Goal: Information Seeking & Learning: Learn about a topic

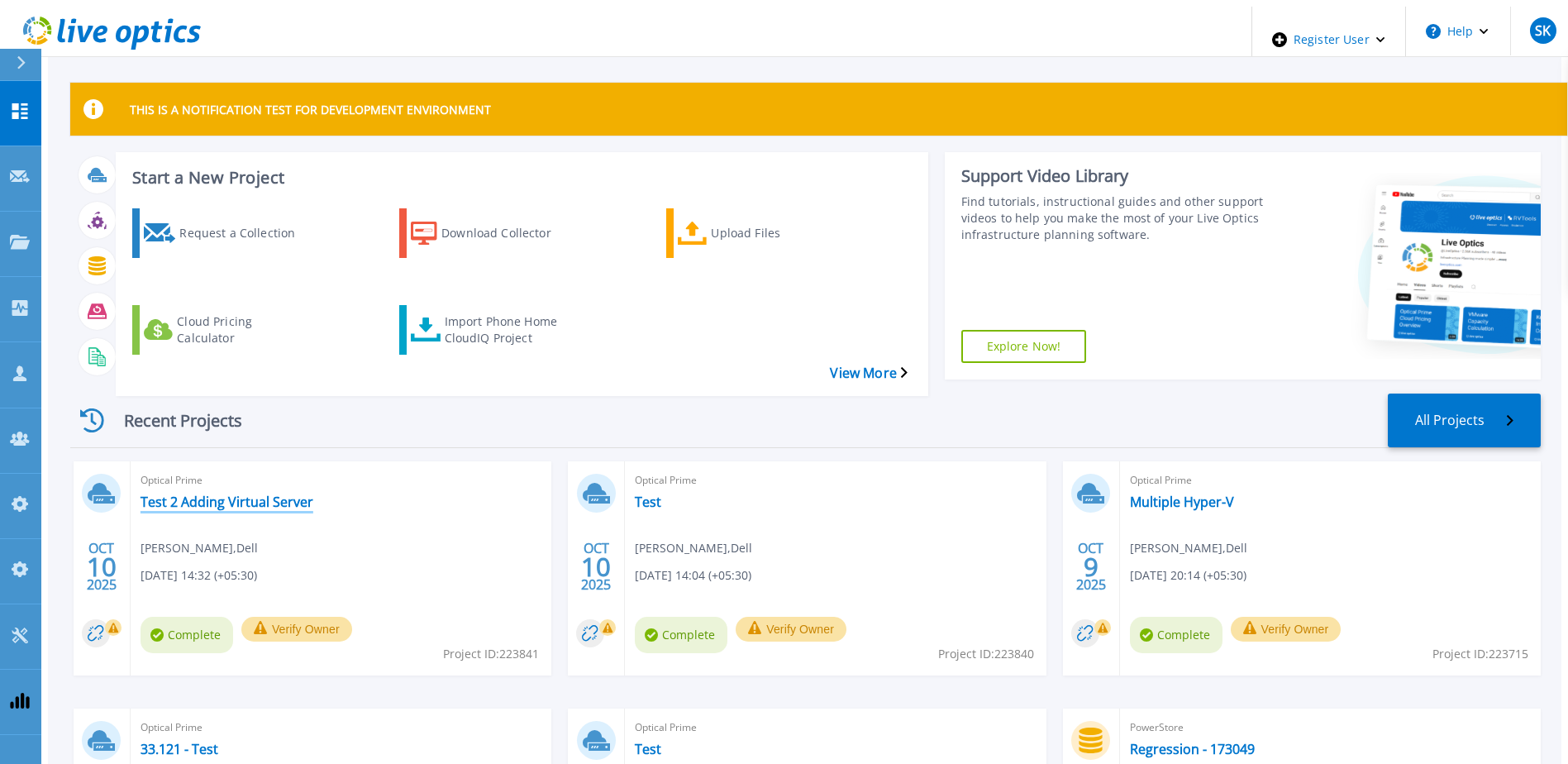
click at [235, 493] on link "Test 2 Adding Virtual Server" at bounding box center [227, 502] width 173 height 17
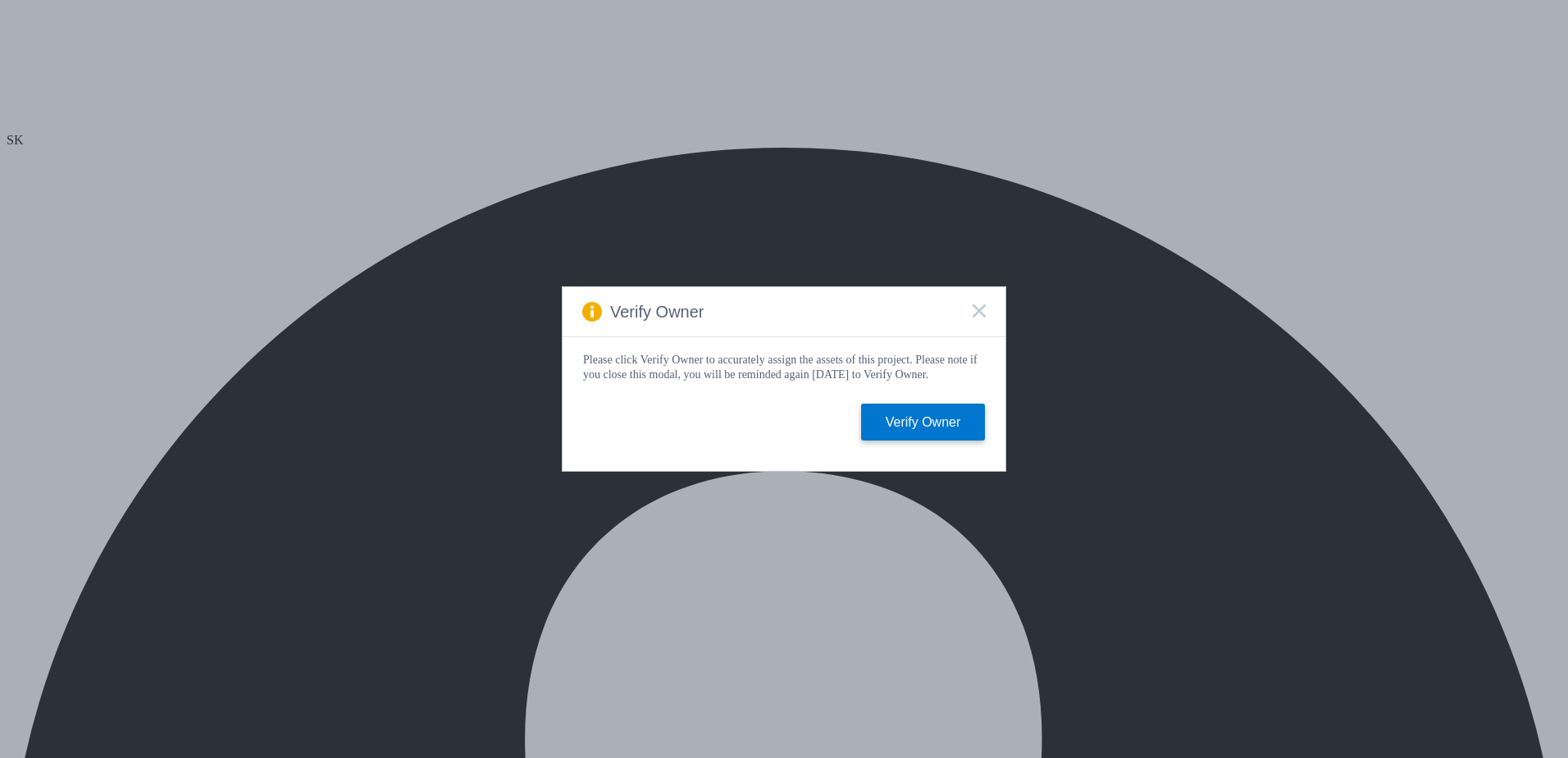
select select "USD"
click at [983, 311] on rect at bounding box center [978, 310] width 14 height 14
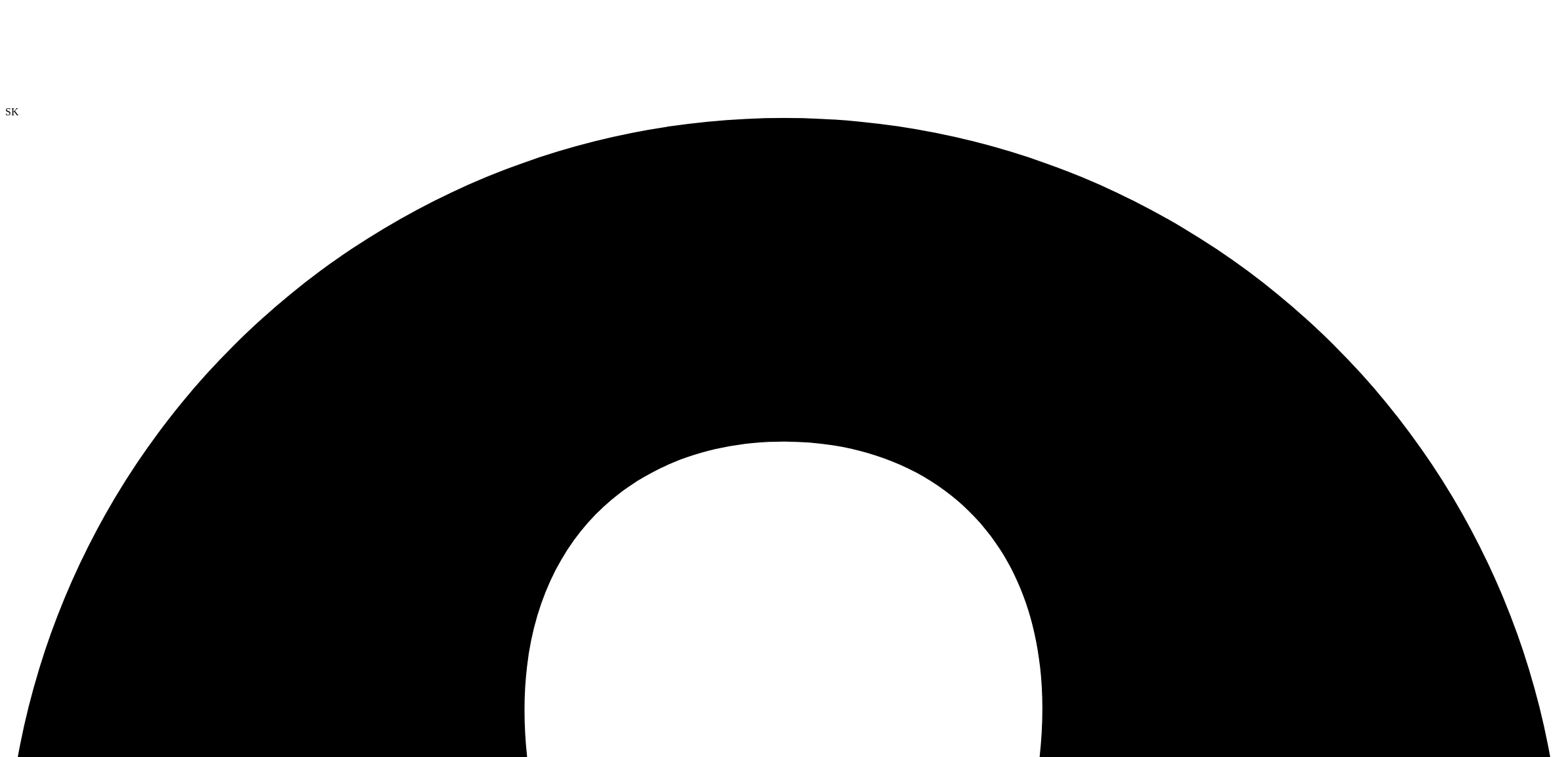
drag, startPoint x: 134, startPoint y: 712, endPoint x: 38, endPoint y: 477, distance: 253.9
drag, startPoint x: 240, startPoint y: 92, endPoint x: 253, endPoint y: 342, distance: 250.3
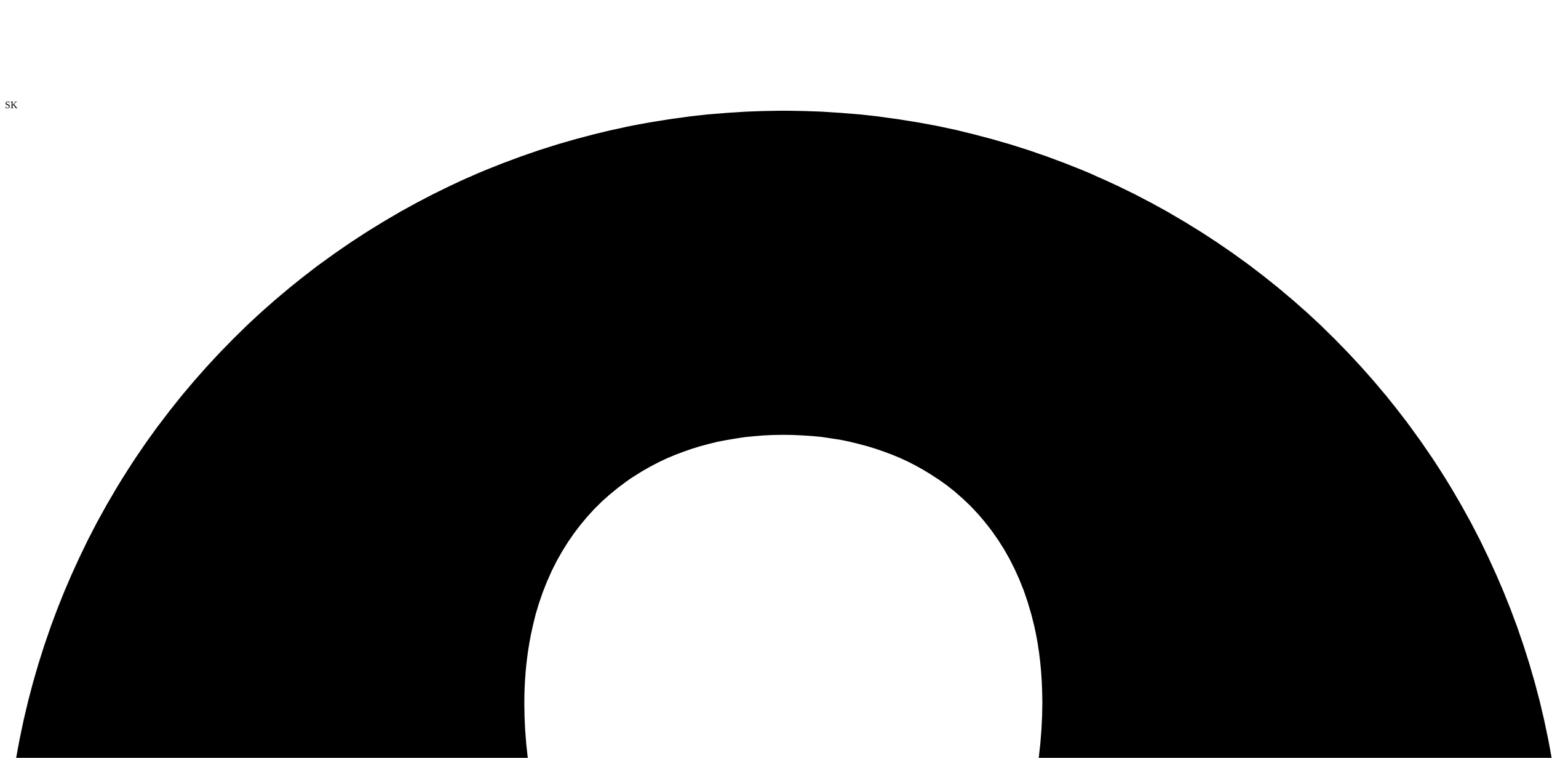
drag, startPoint x: 660, startPoint y: 0, endPoint x: 562, endPoint y: 13, distance: 98.9
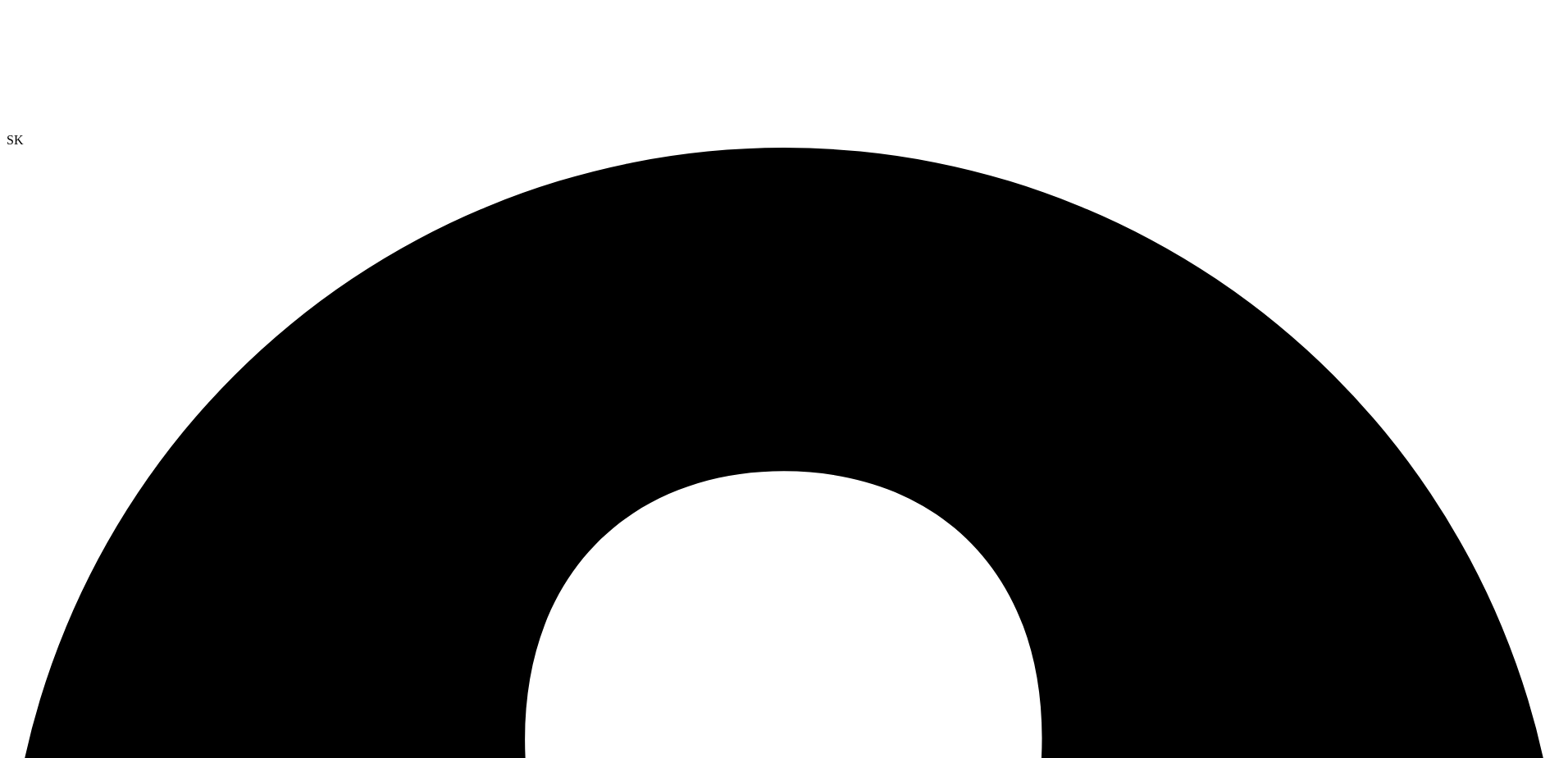
radio input "true"
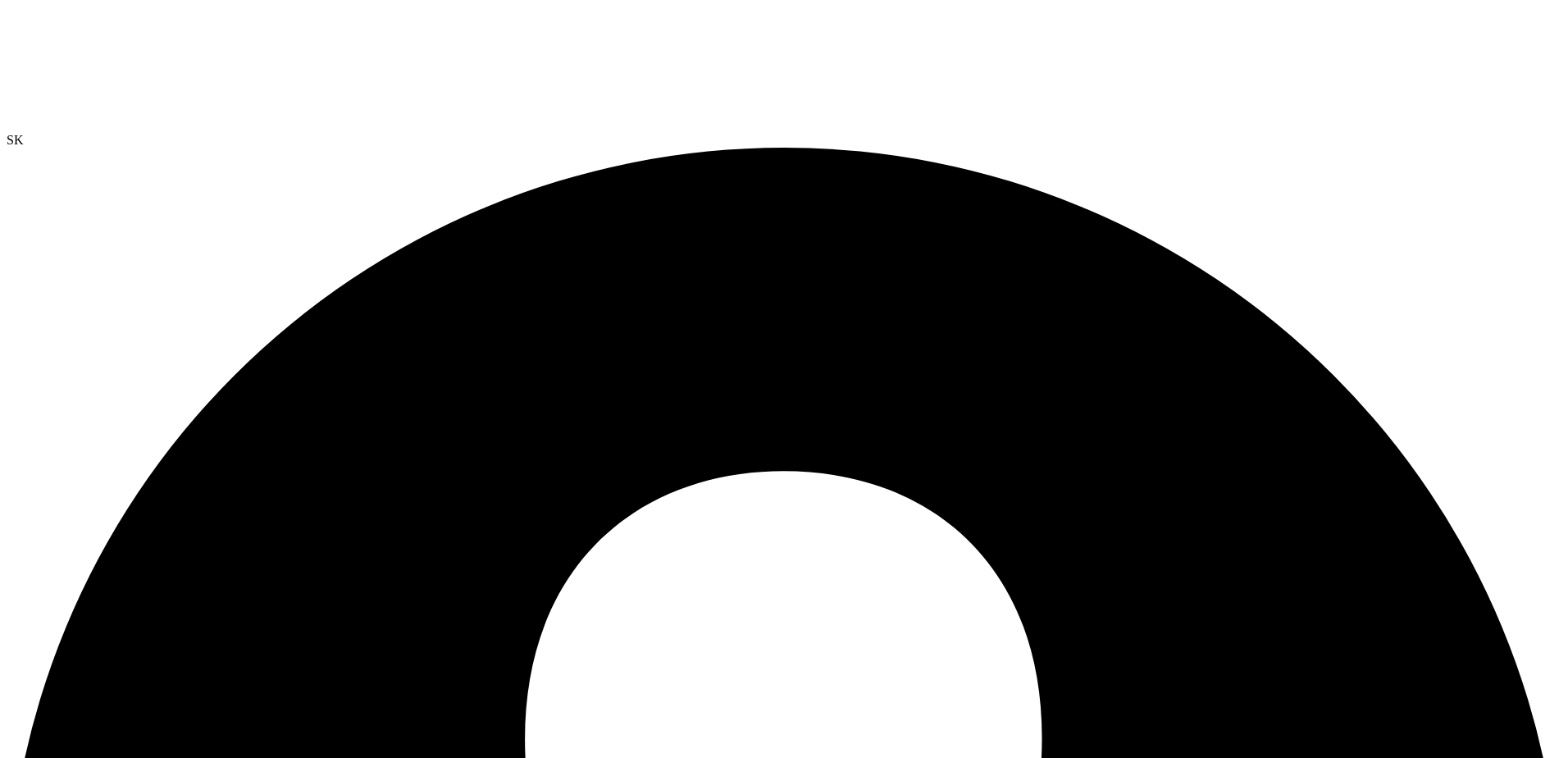
radio input "true"
radio input "false"
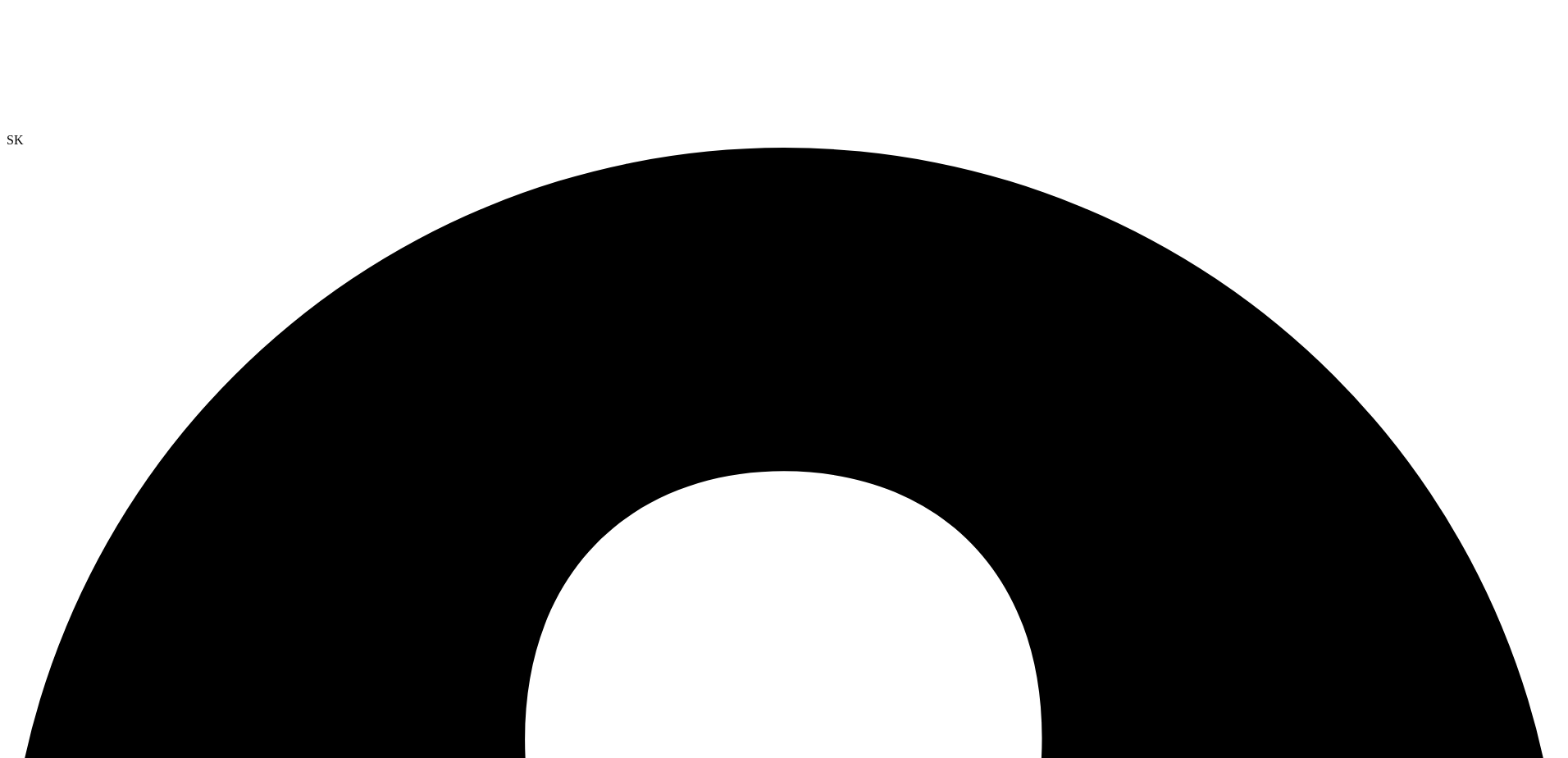
select select "USD"
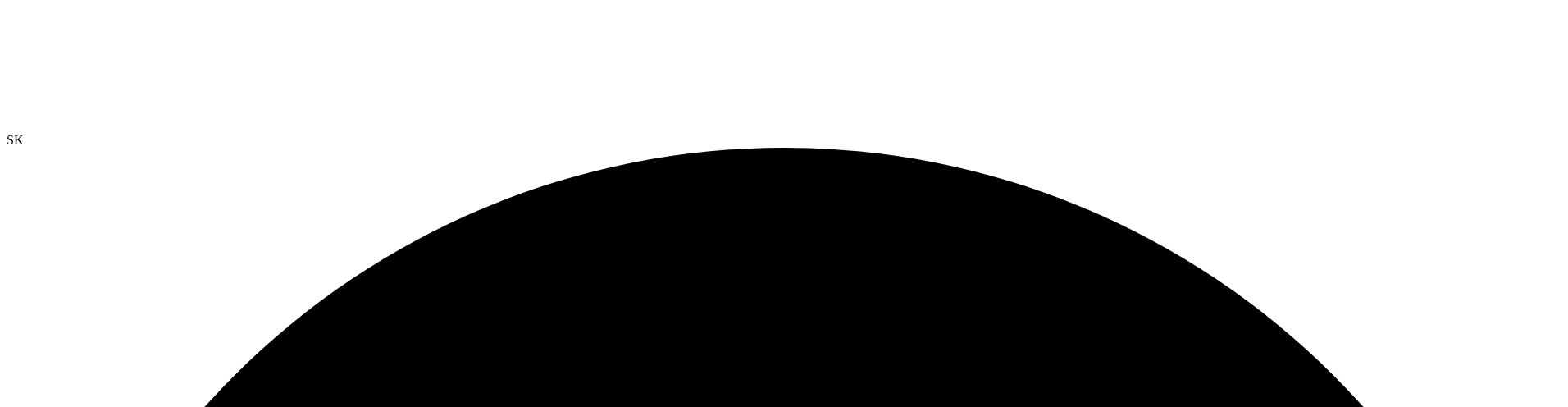
select select "USD"
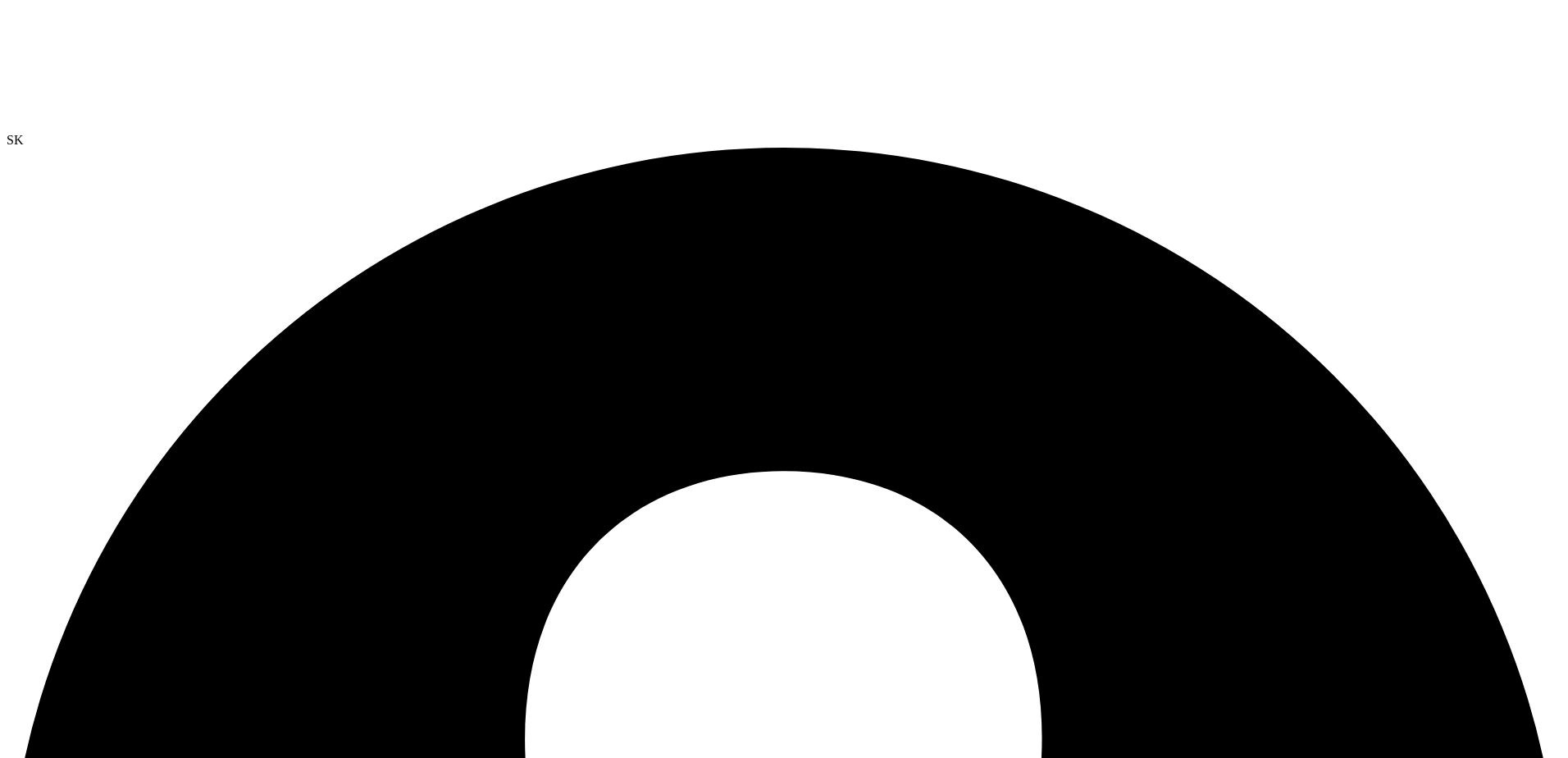
radio input "true"
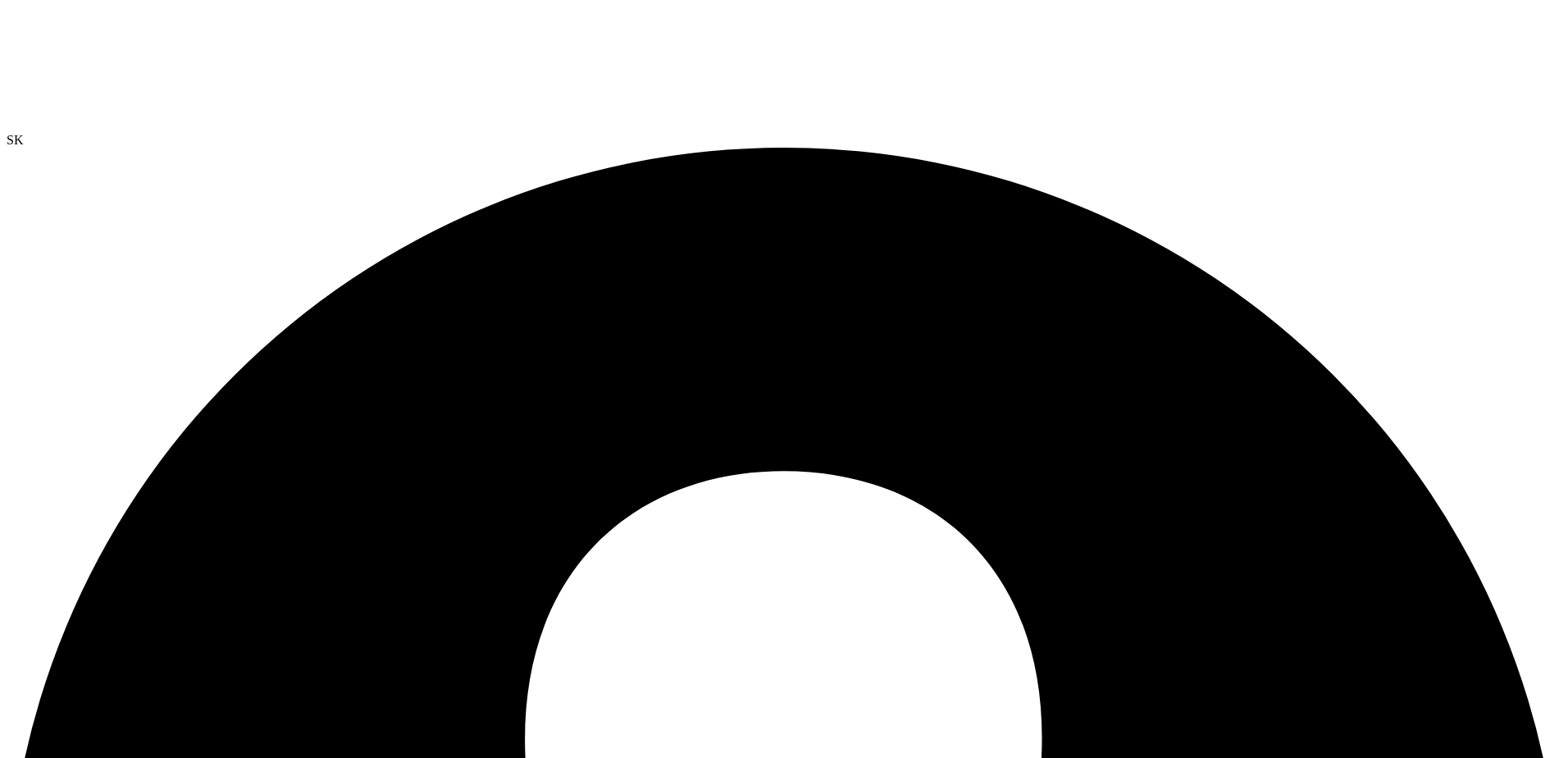
radio input "true"
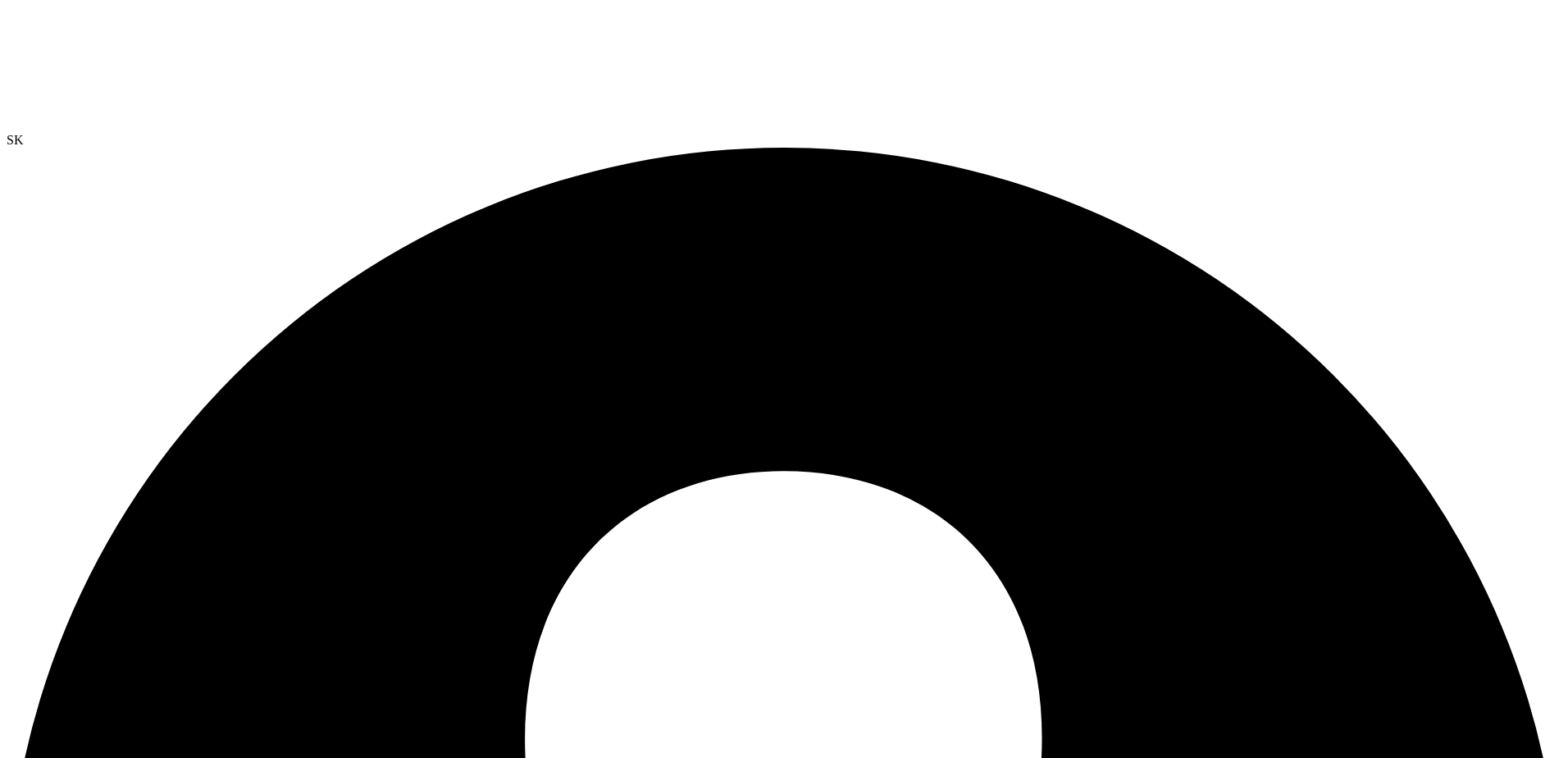
radio input "true"
radio input "false"
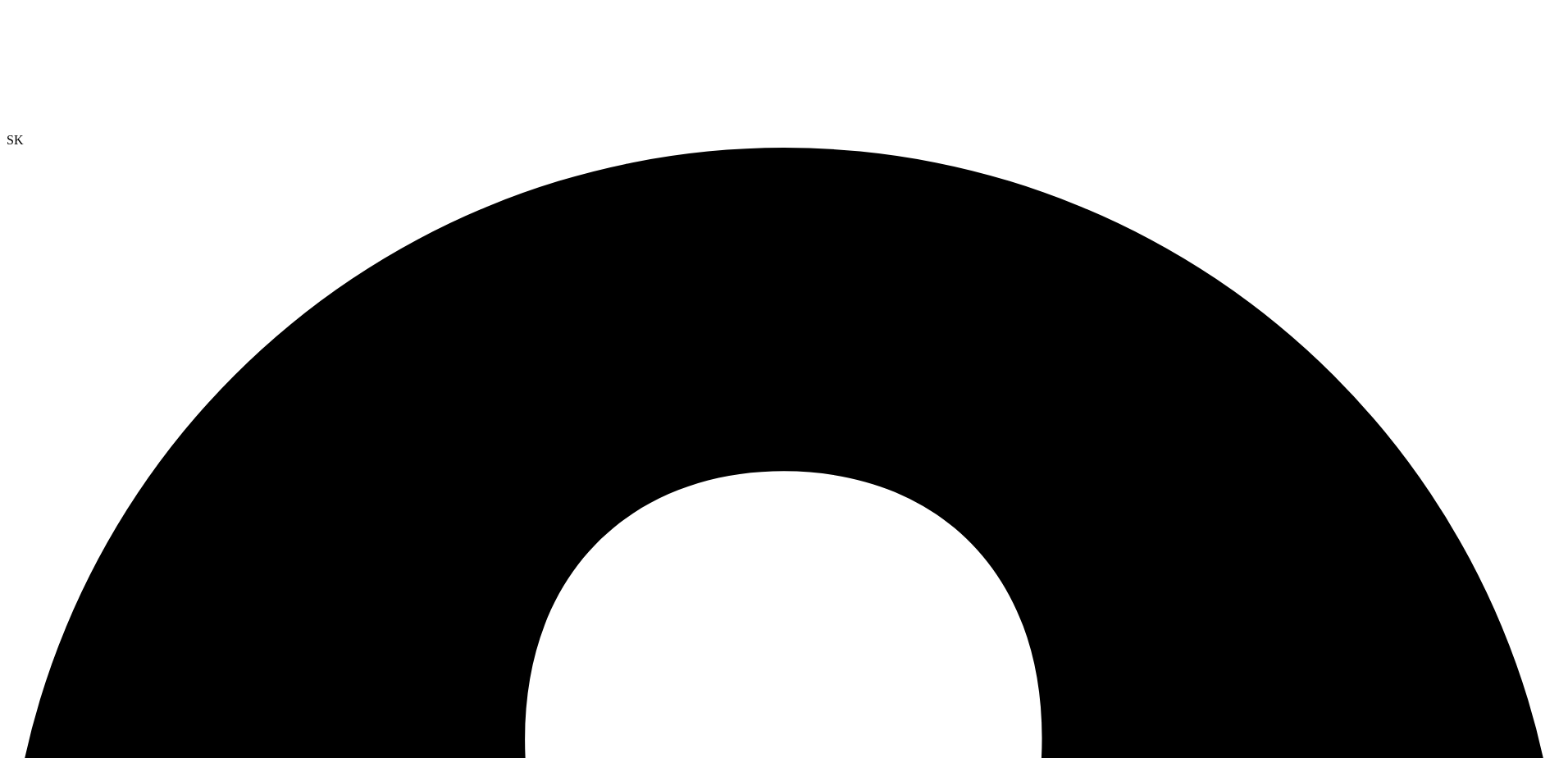
radio input "true"
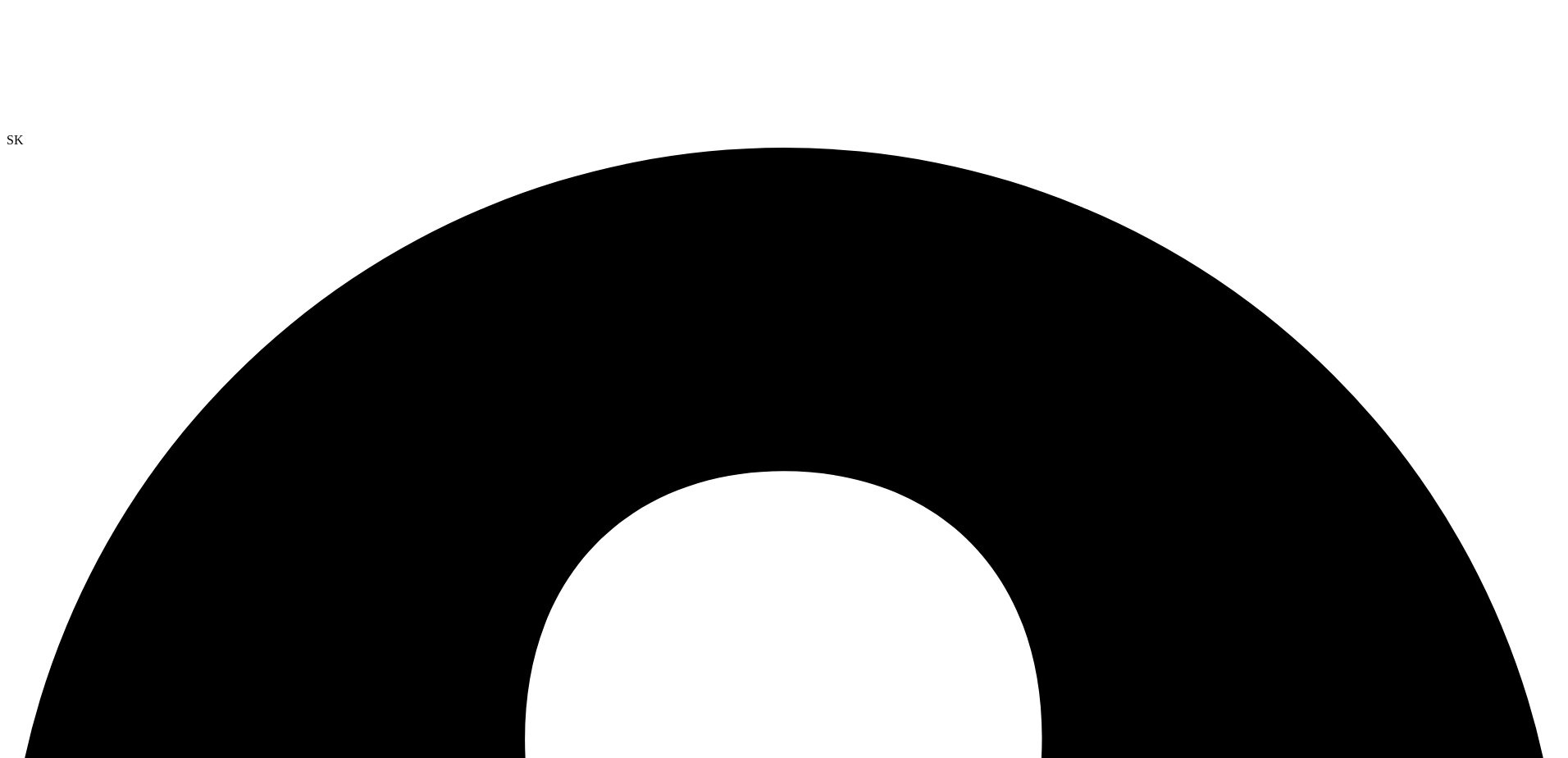
radio input "true"
radio input "false"
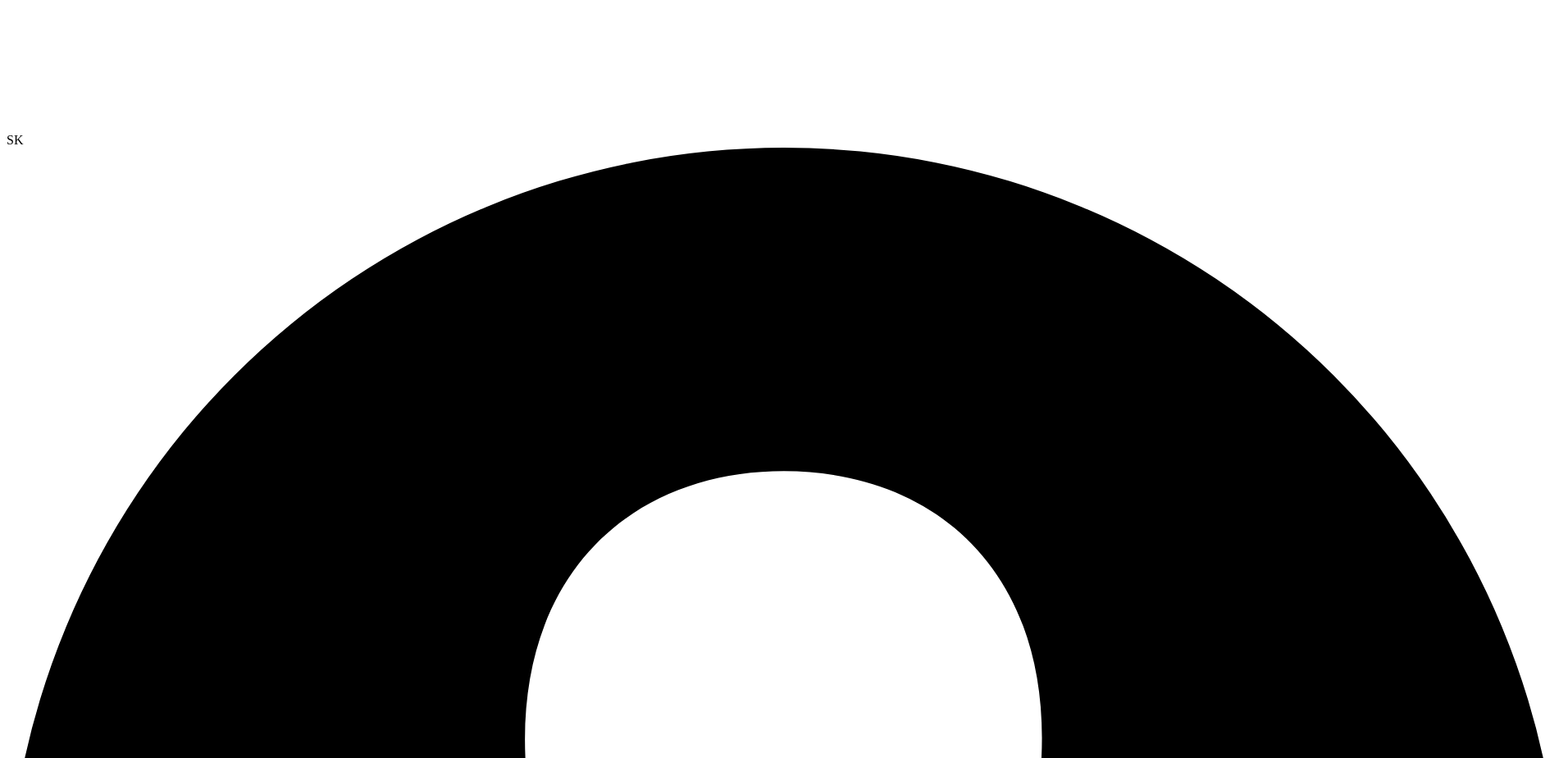
radio input "true"
radio input "false"
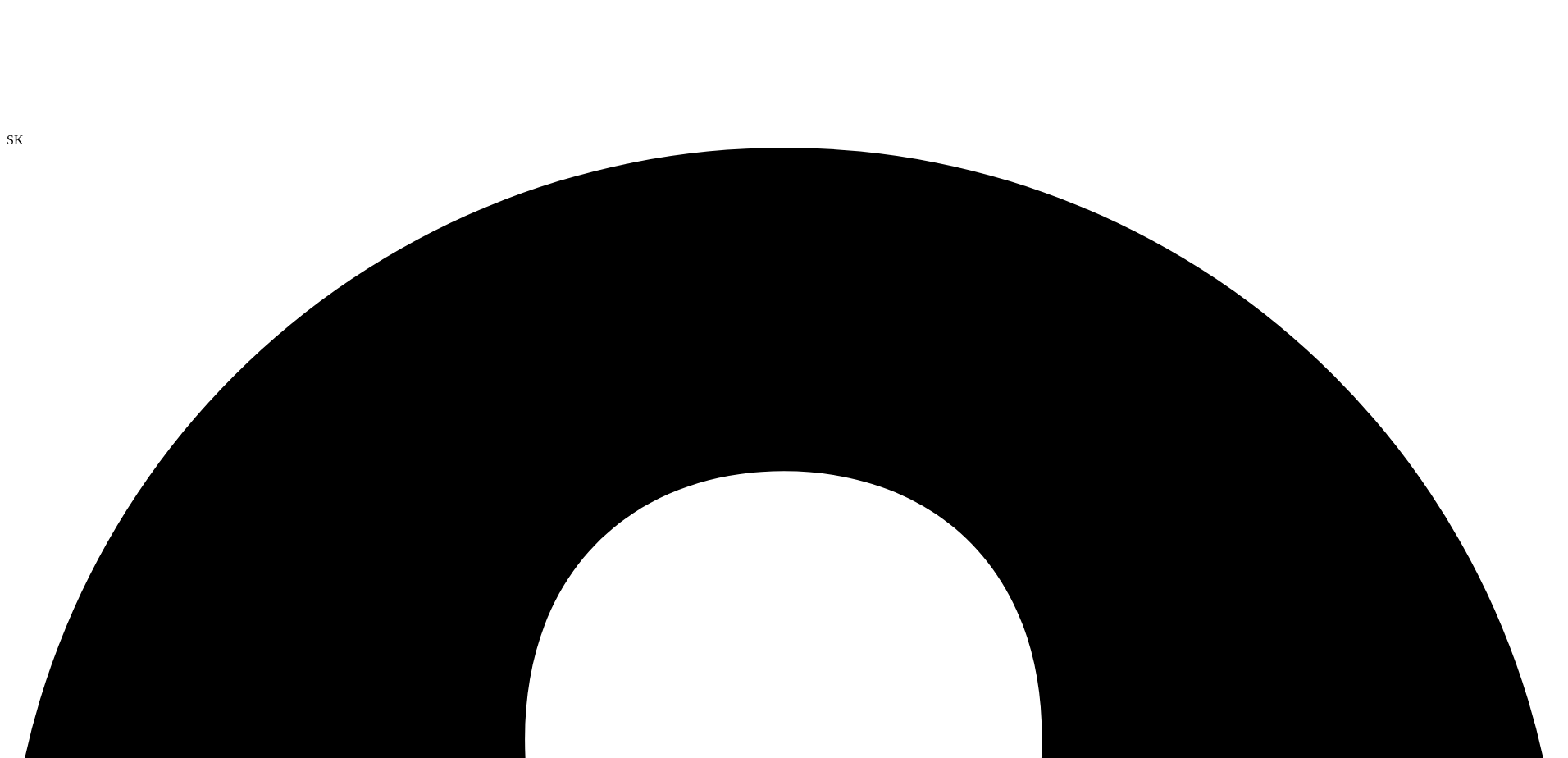
radio input "true"
radio input "false"
radio input "true"
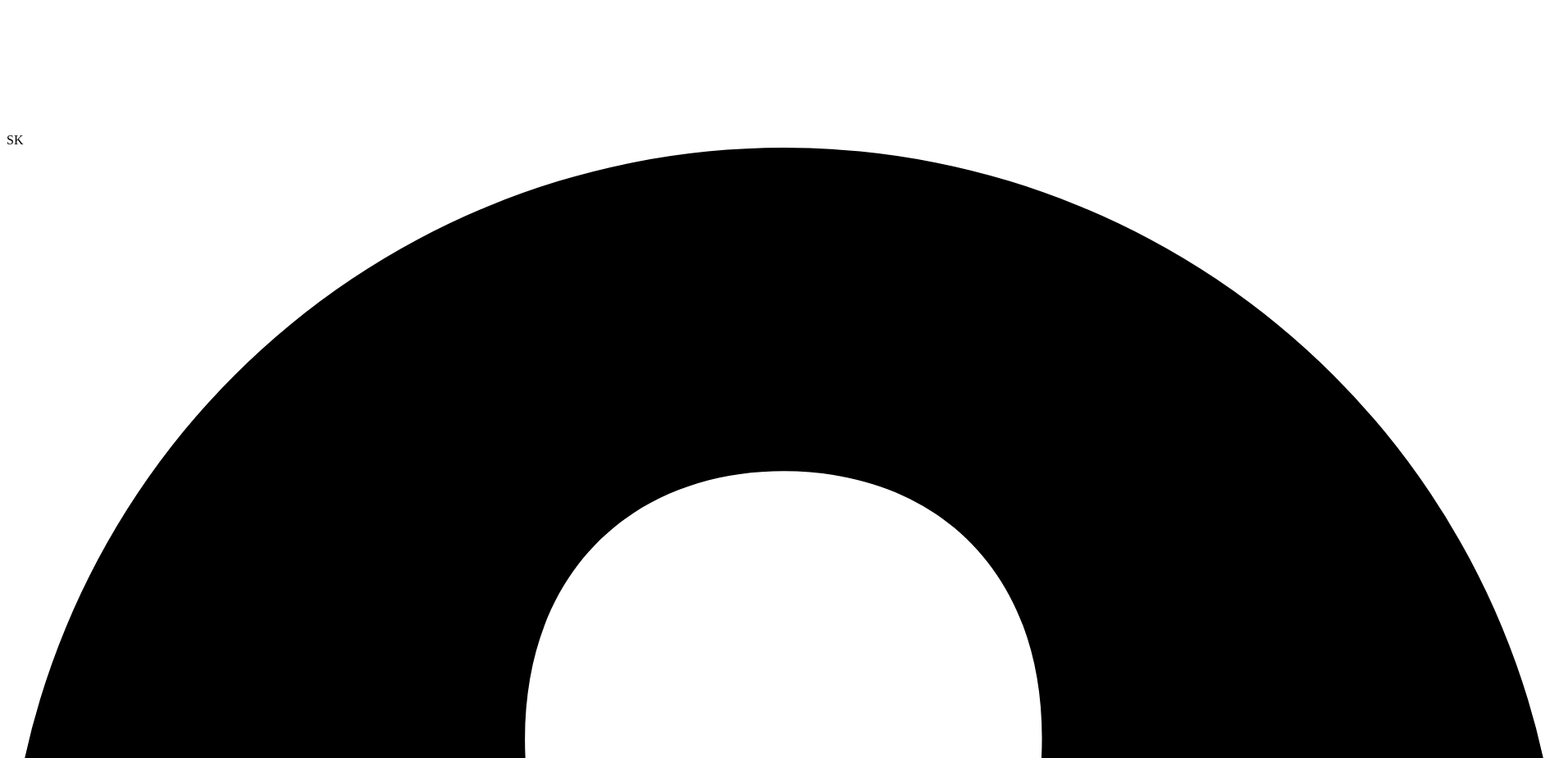
radio input "false"
radio input "true"
radio input "false"
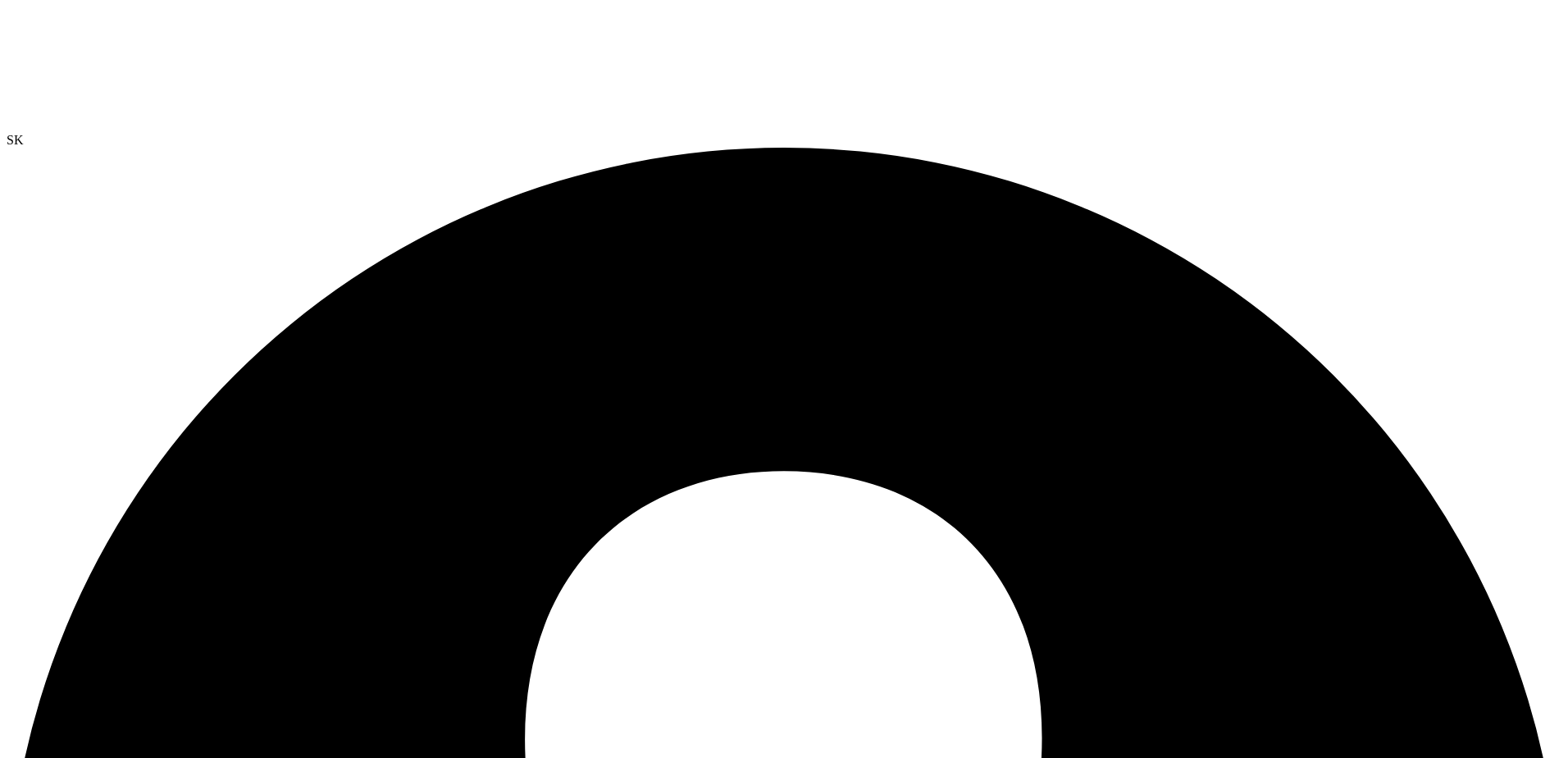
radio input "true"
radio input "false"
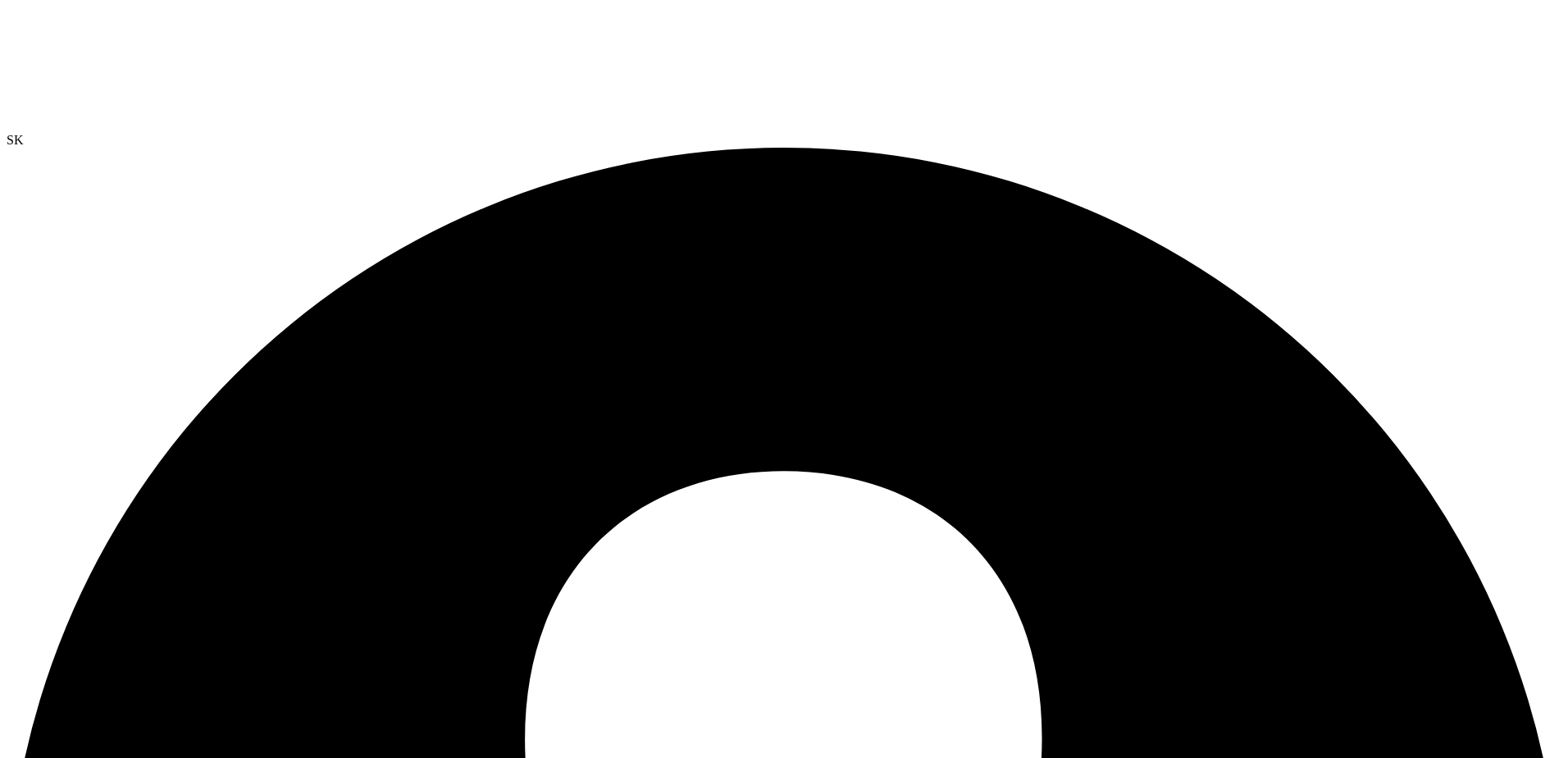
radio input "true"
radio input "false"
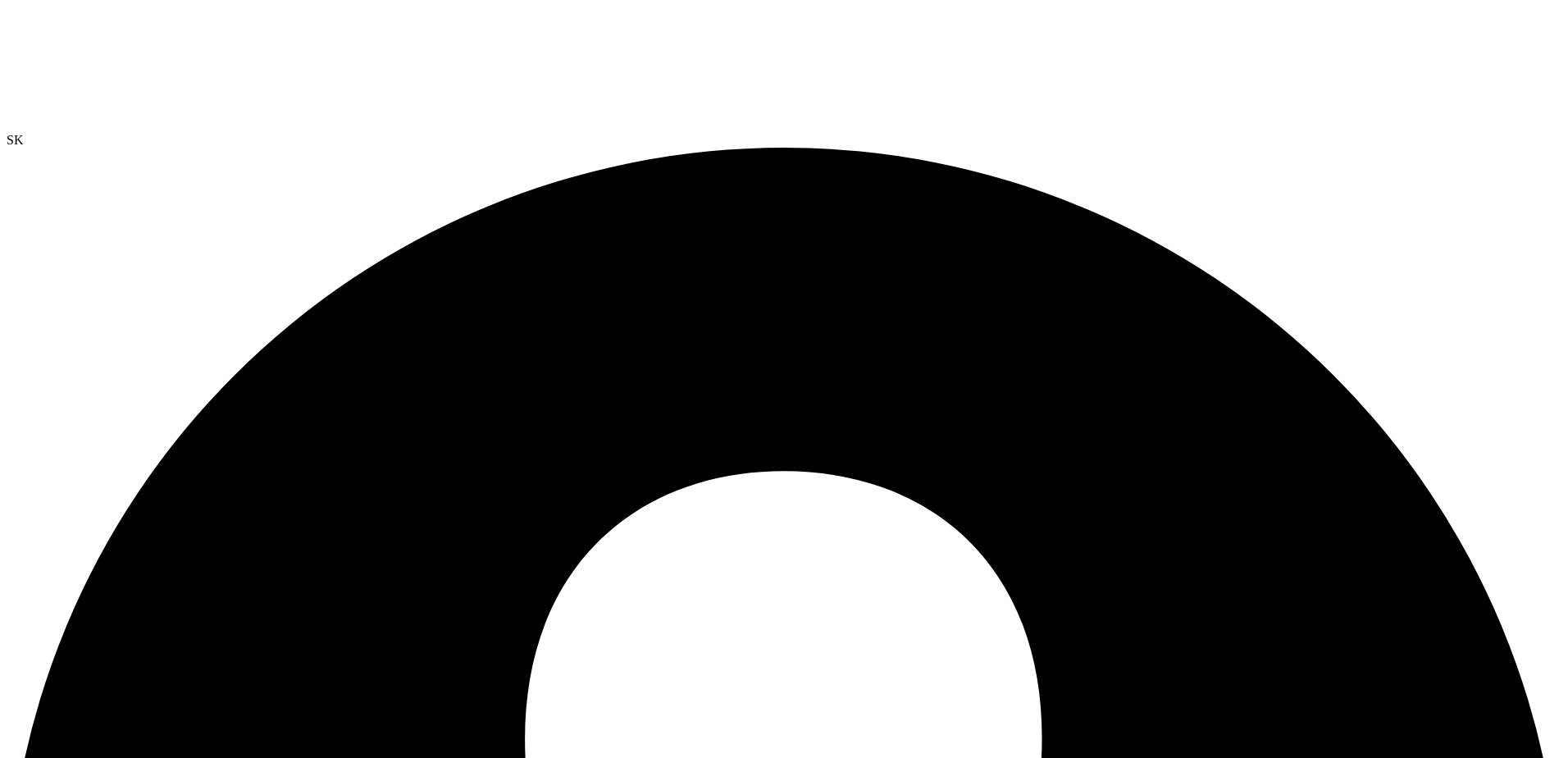
radio input "true"
radio input "false"
radio input "true"
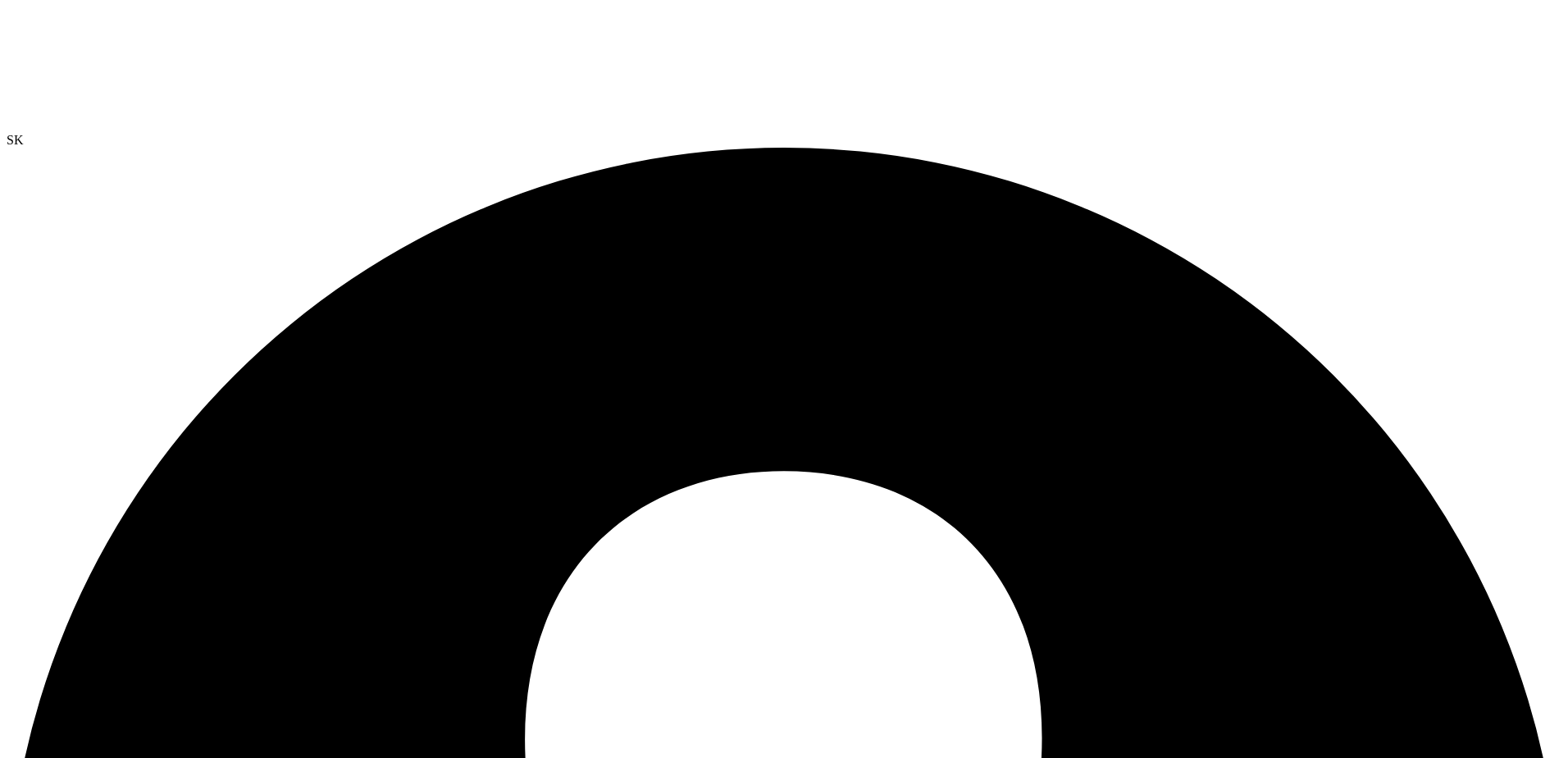
radio input "false"
radio input "true"
radio input "false"
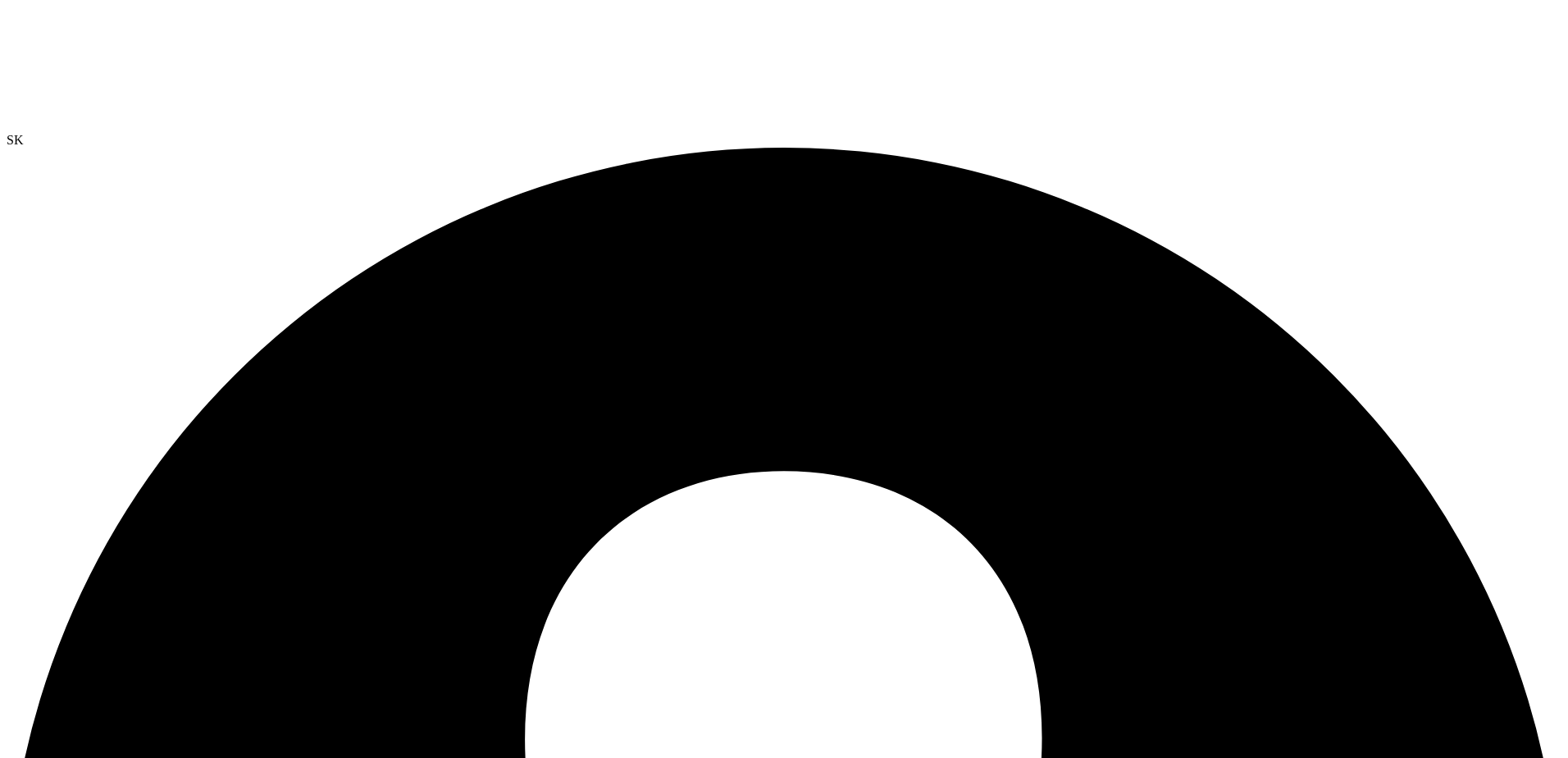
radio input "true"
radio input "false"
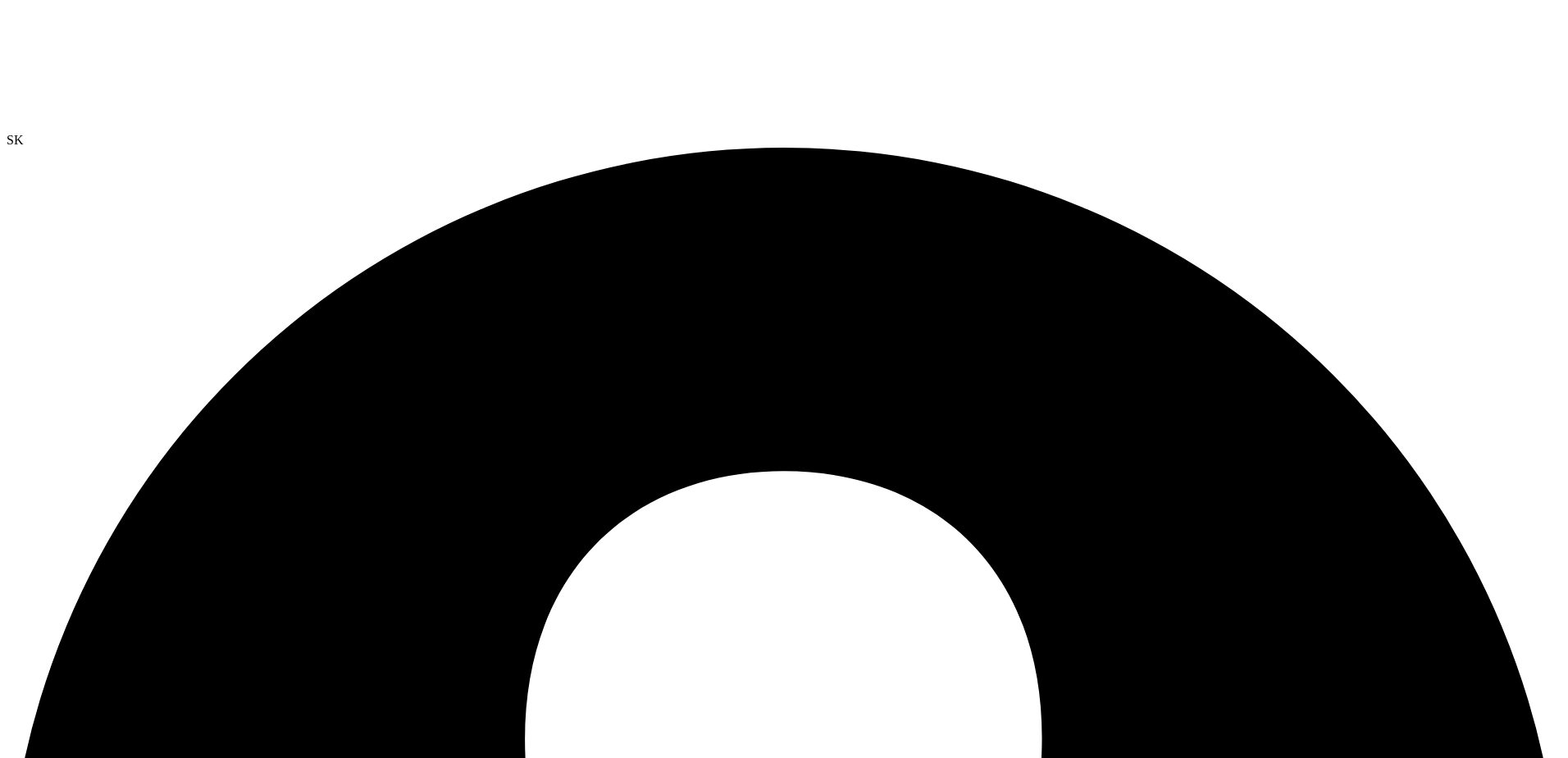
radio input "true"
radio input "false"
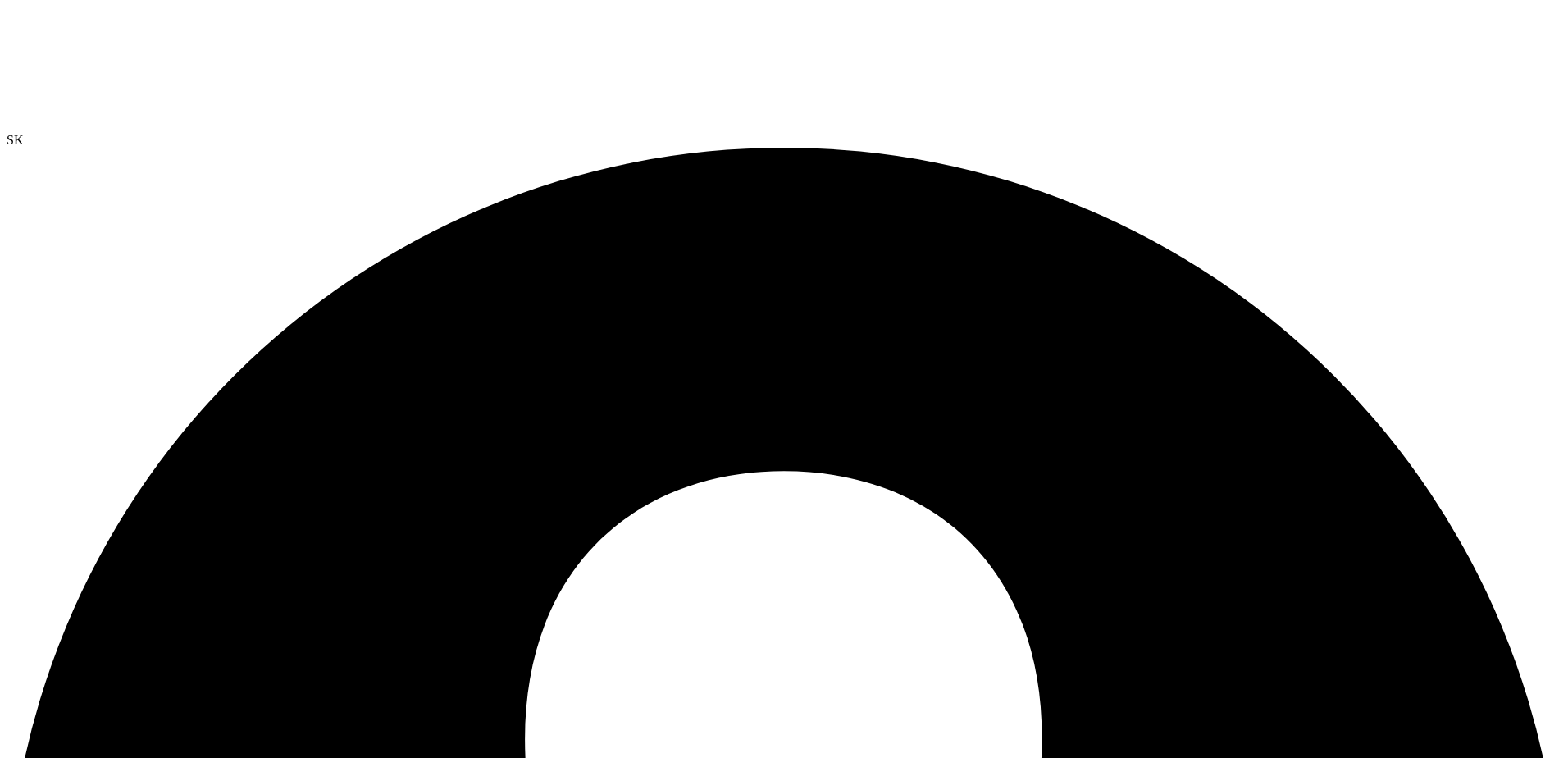
radio input "true"
radio input "false"
radio input "true"
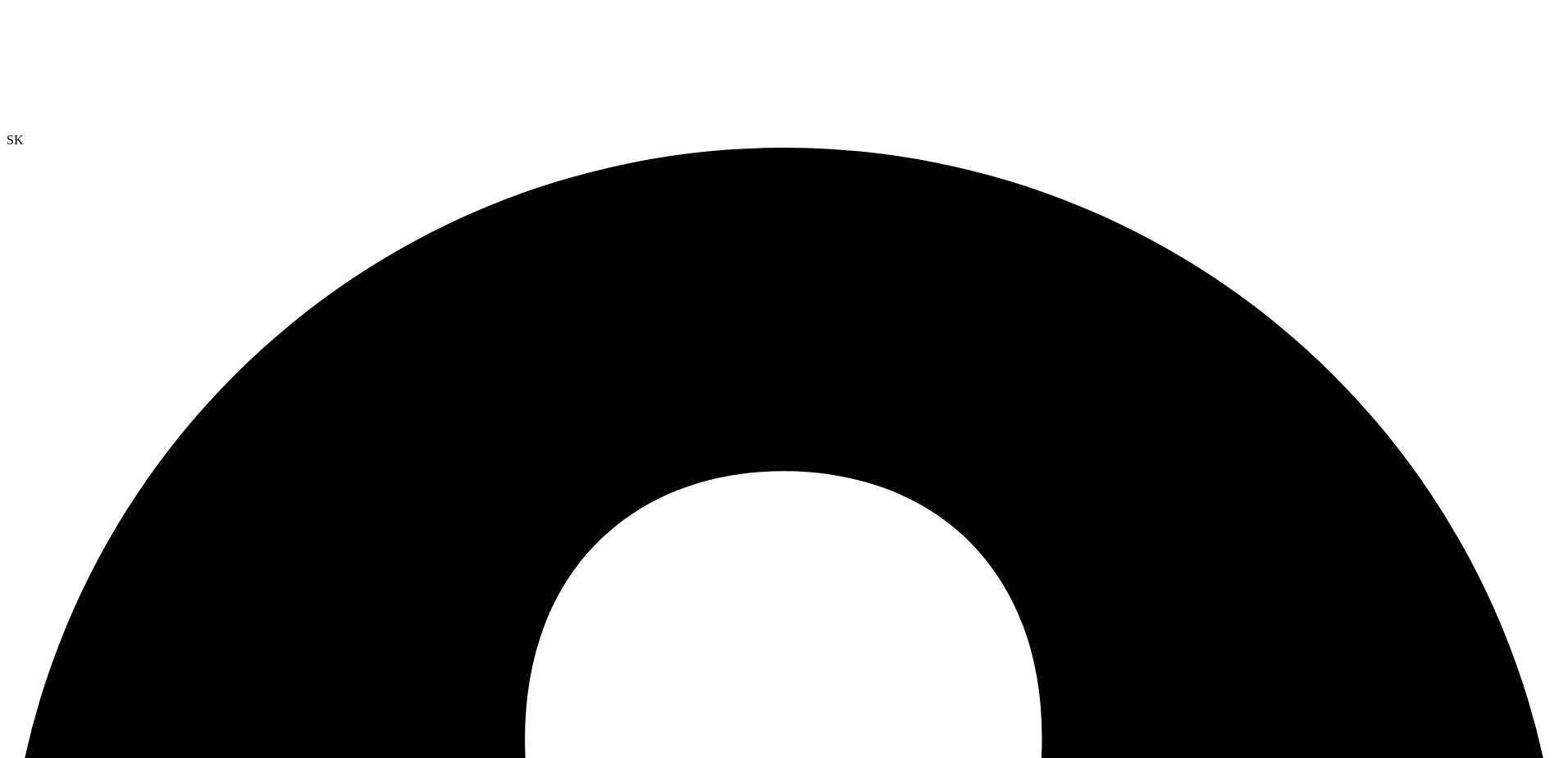
radio input "false"
radio input "true"
radio input "false"
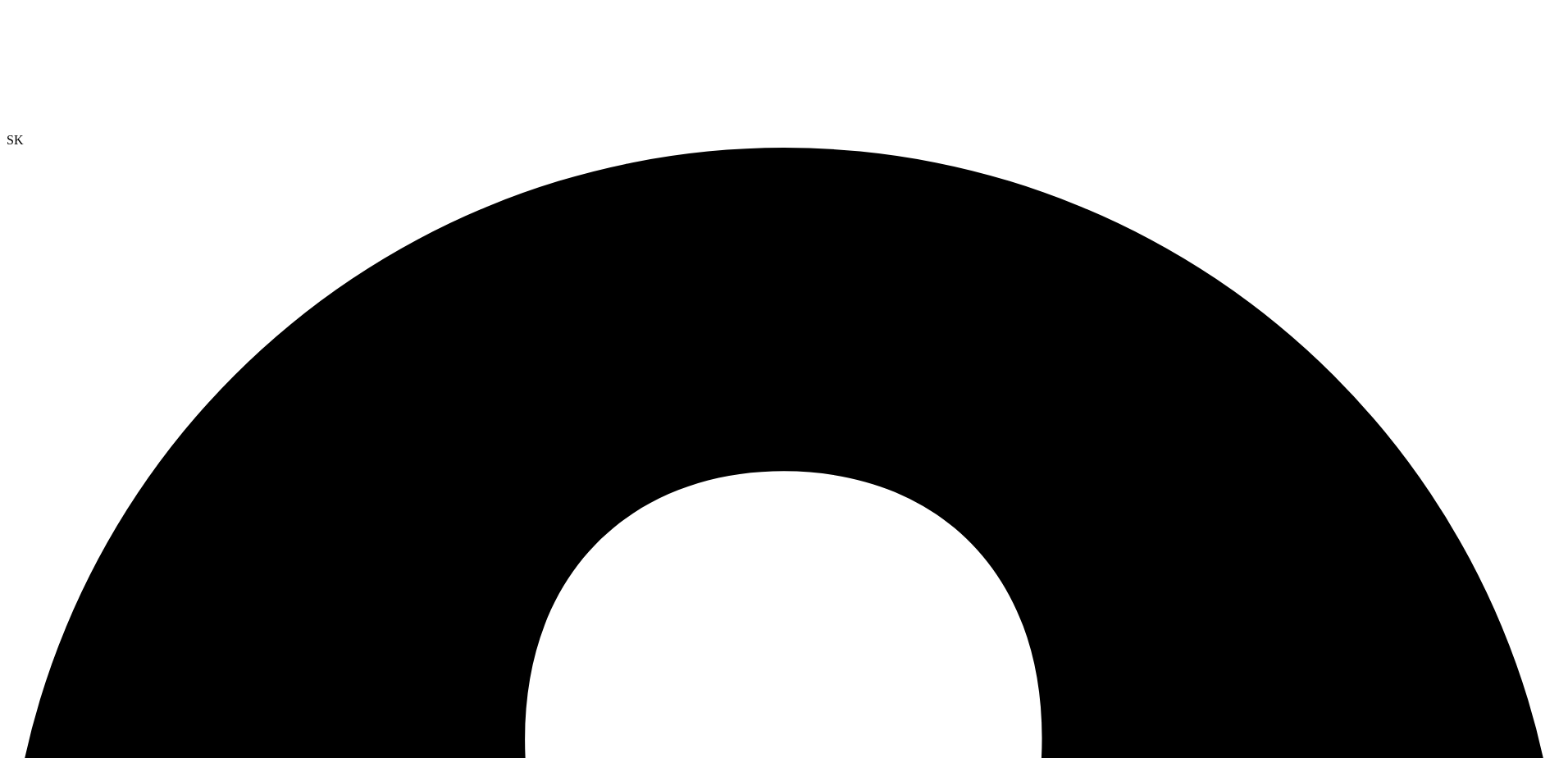
radio input "true"
radio input "false"
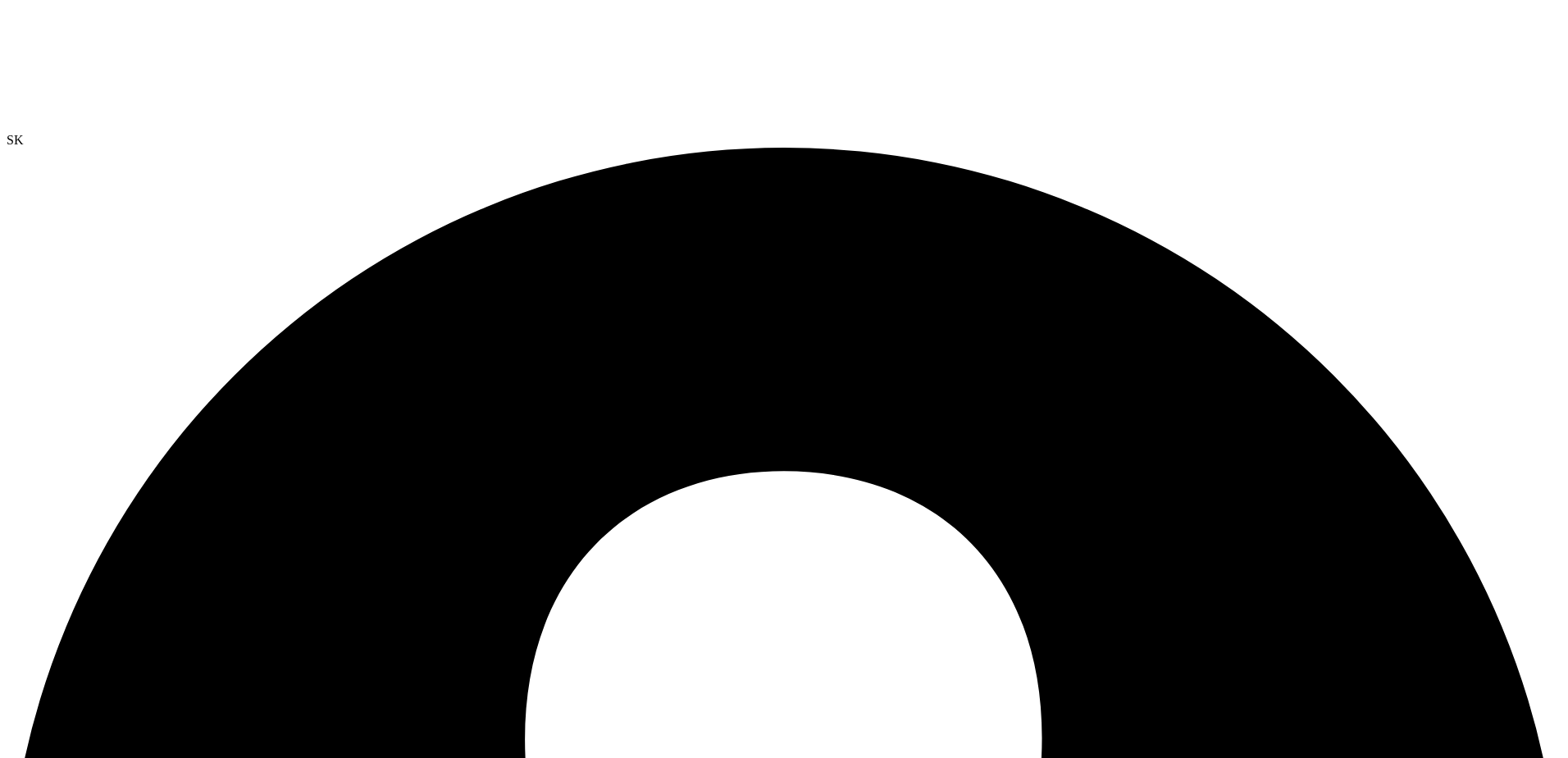
radio input "true"
radio input "false"
radio input "true"
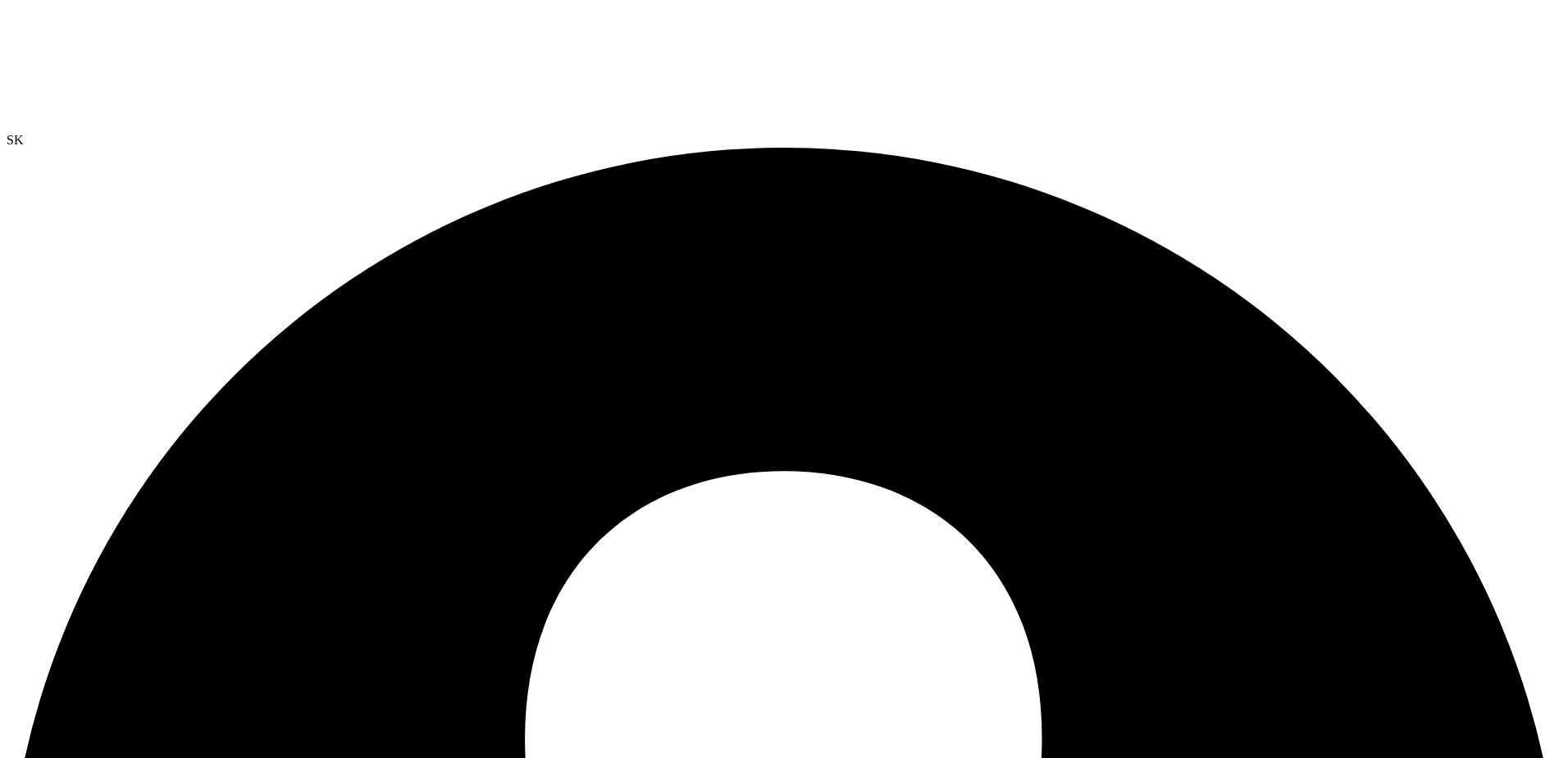
radio input "true"
radio input "false"
drag, startPoint x: 582, startPoint y: 543, endPoint x: 469, endPoint y: 485, distance: 127.0
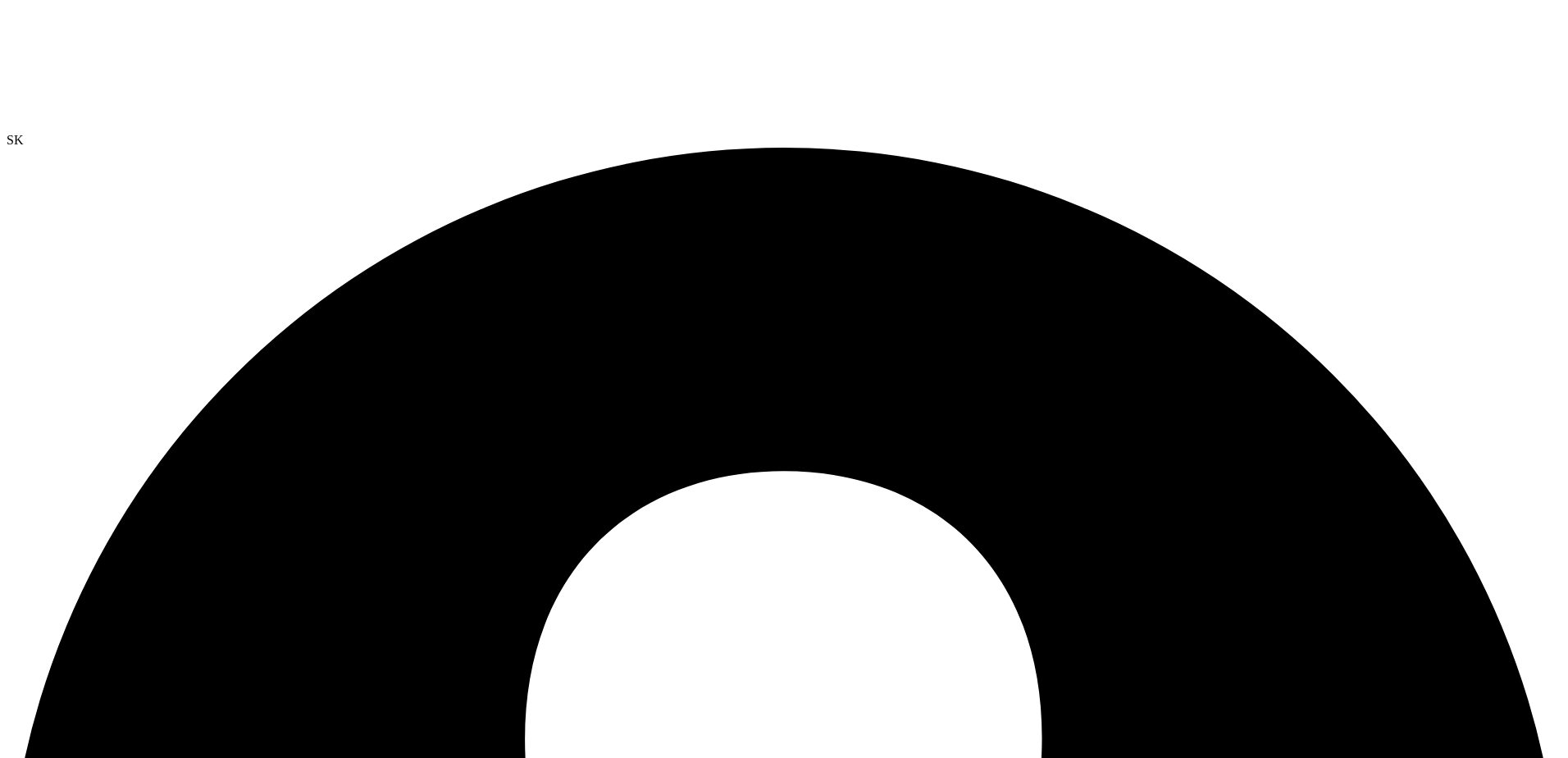
radio input "true"
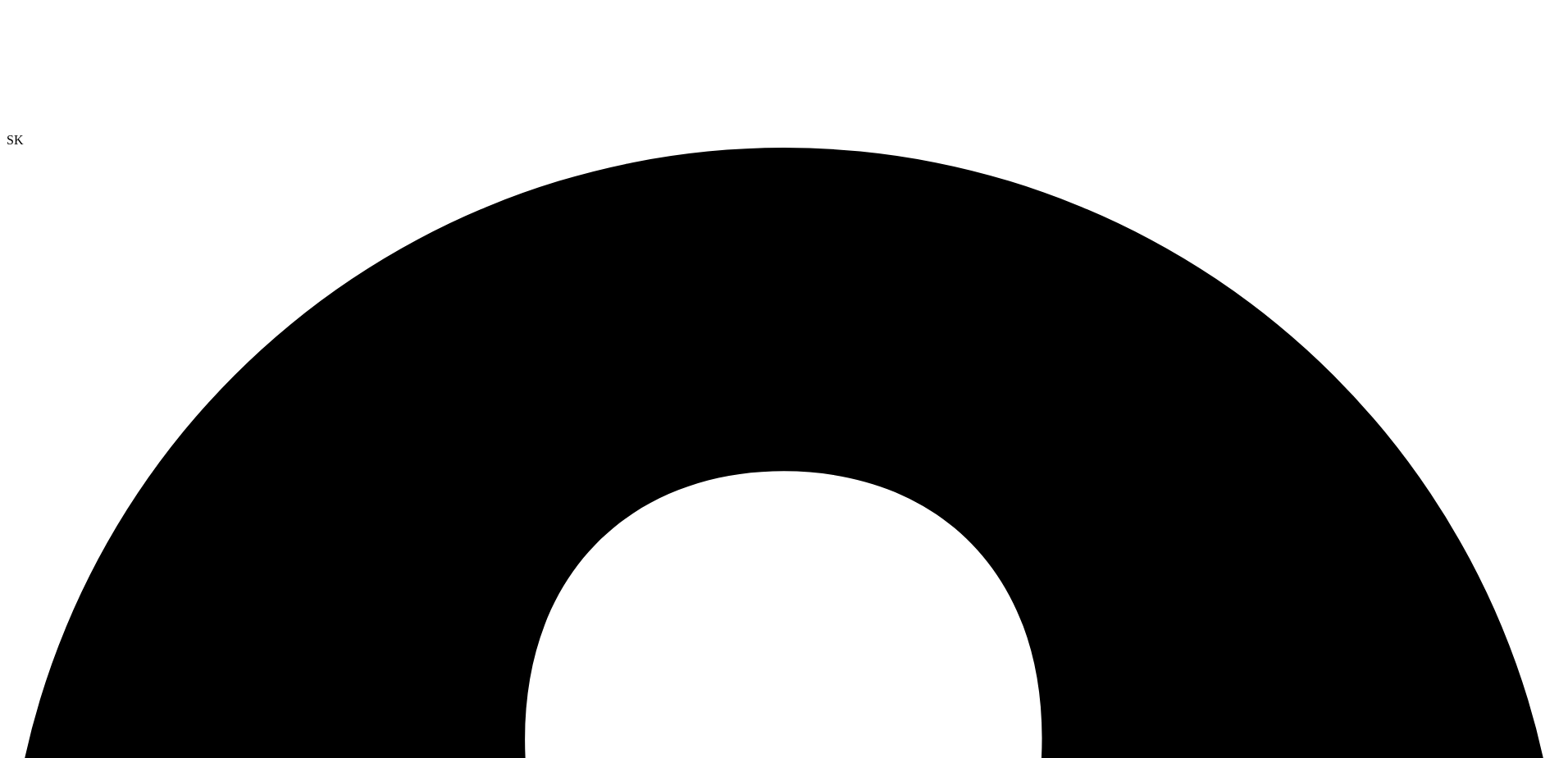
radio input "true"
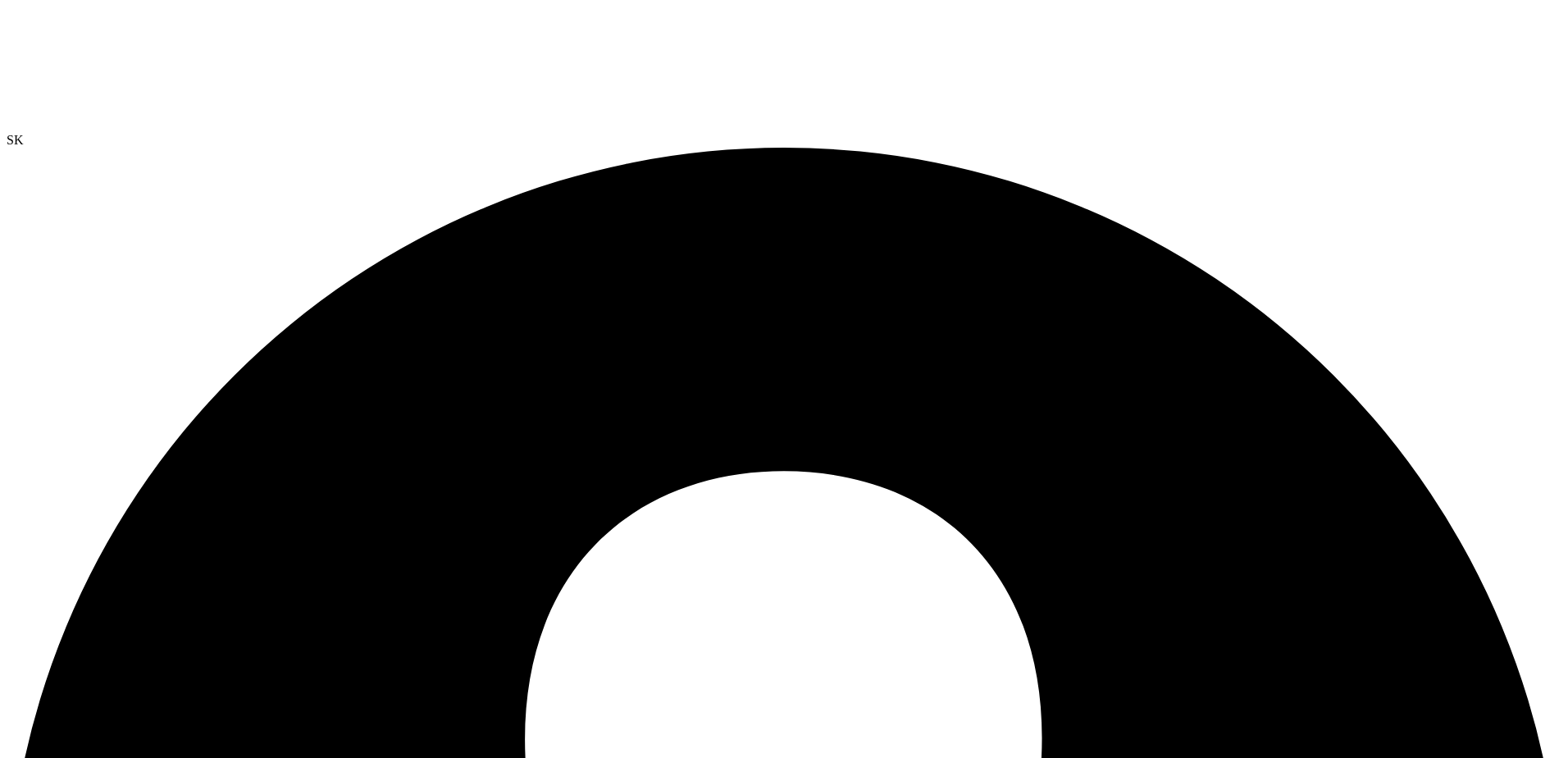
radio input "false"
drag, startPoint x: 1093, startPoint y: 614, endPoint x: 830, endPoint y: 505, distance: 284.7
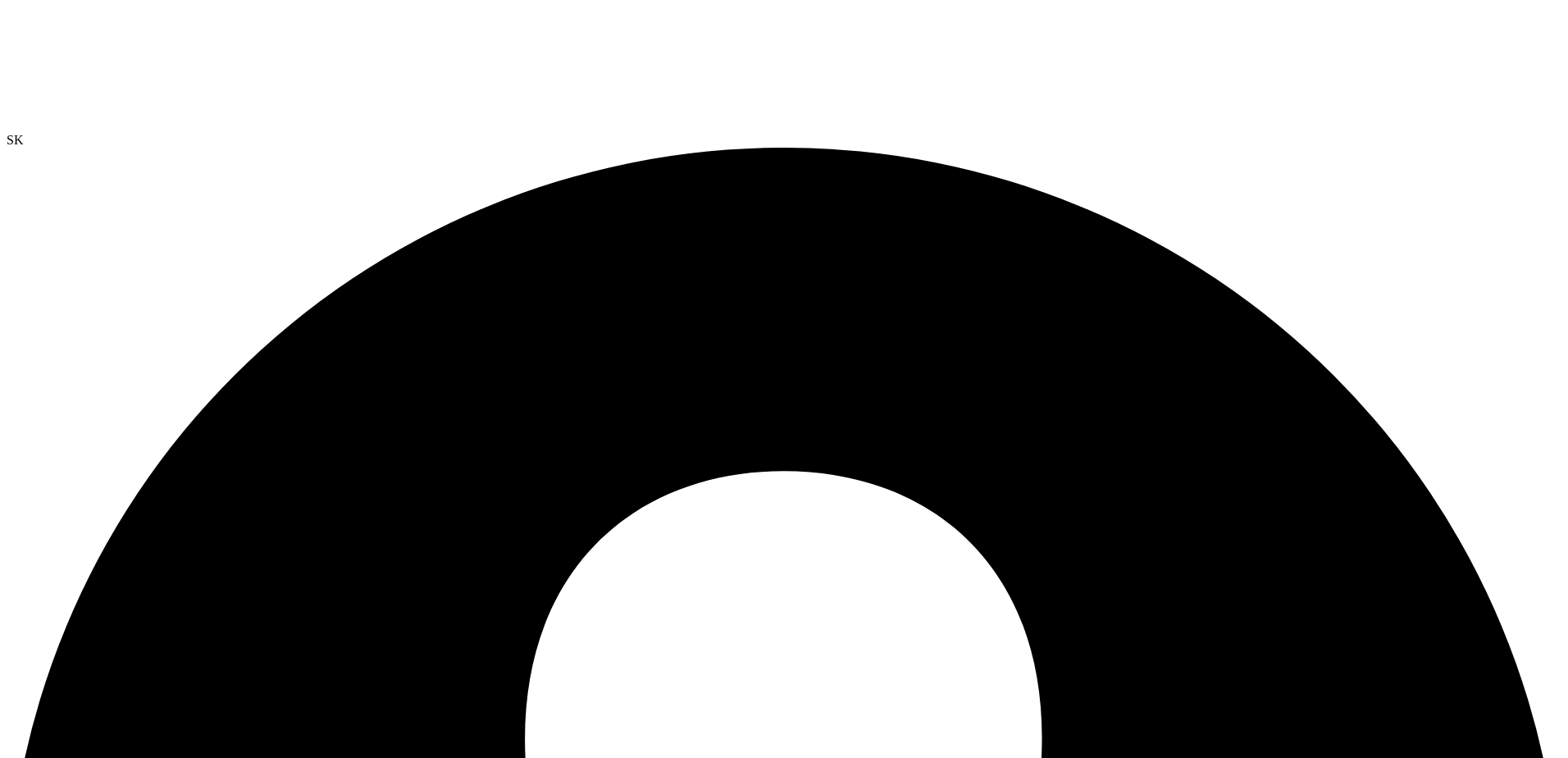
drag, startPoint x: 387, startPoint y: 100, endPoint x: 417, endPoint y: 132, distance: 43.9
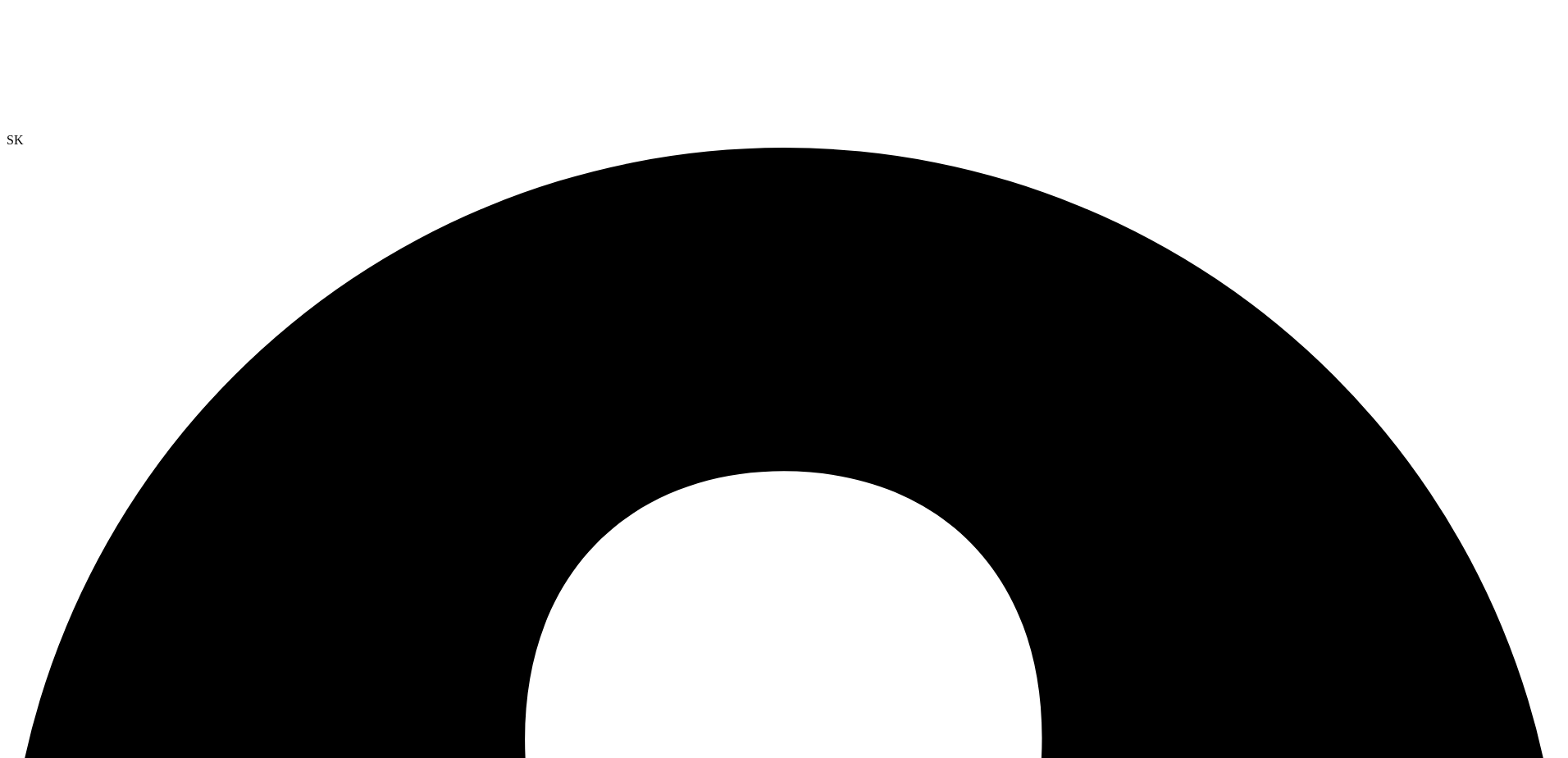
select select "USD"
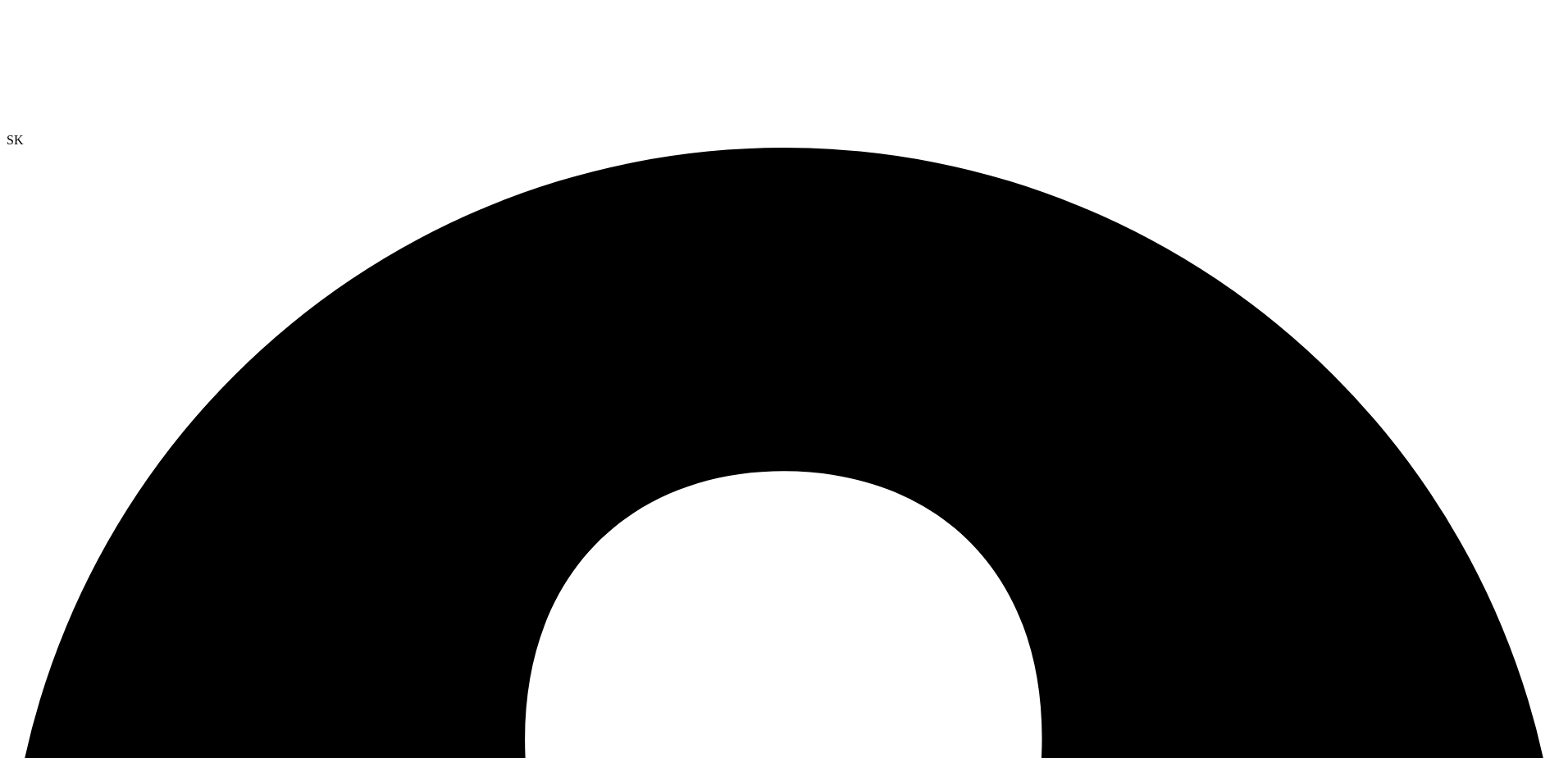
radio input "true"
radio input "false"
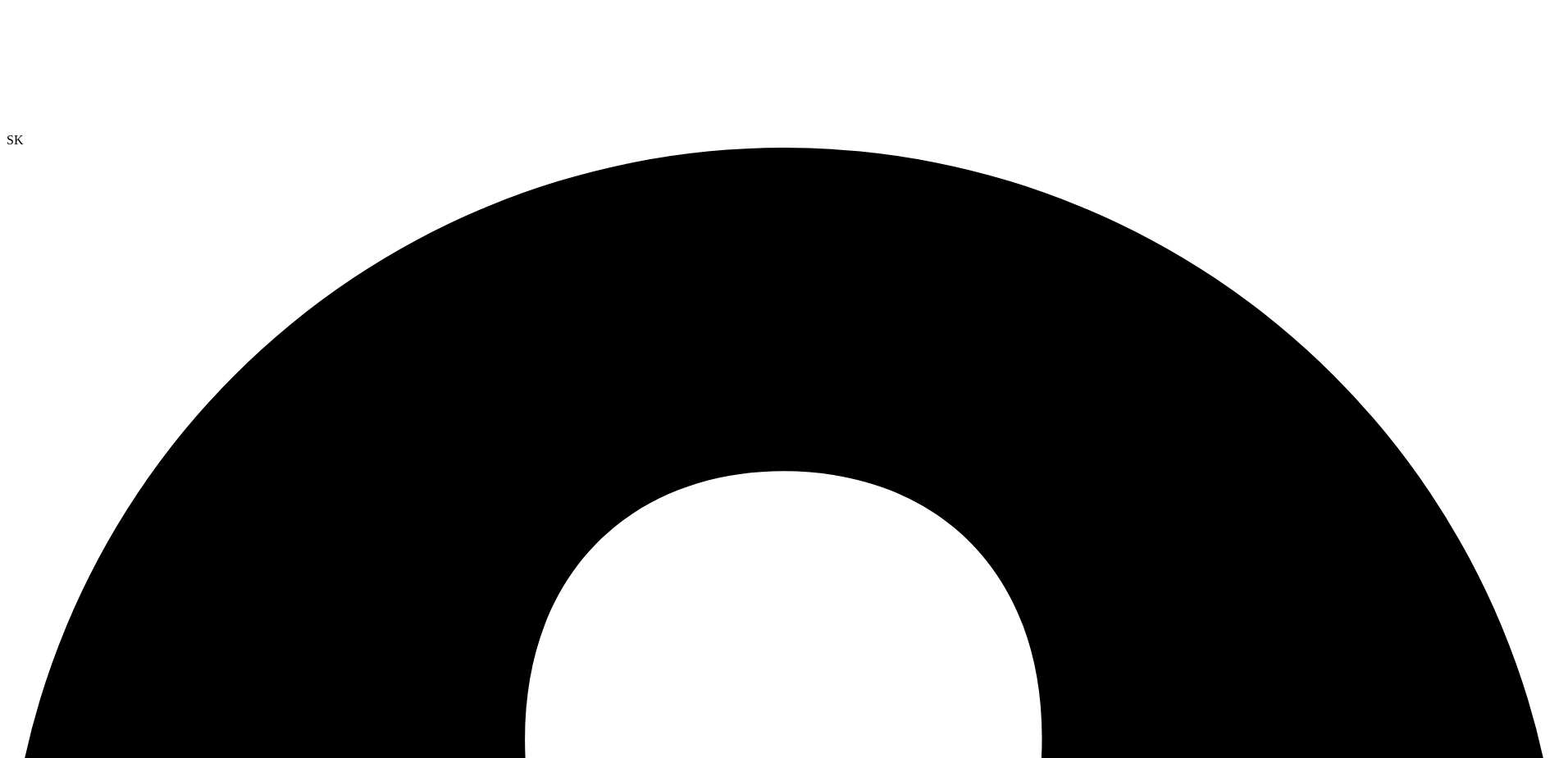
radio input "true"
radio input "false"
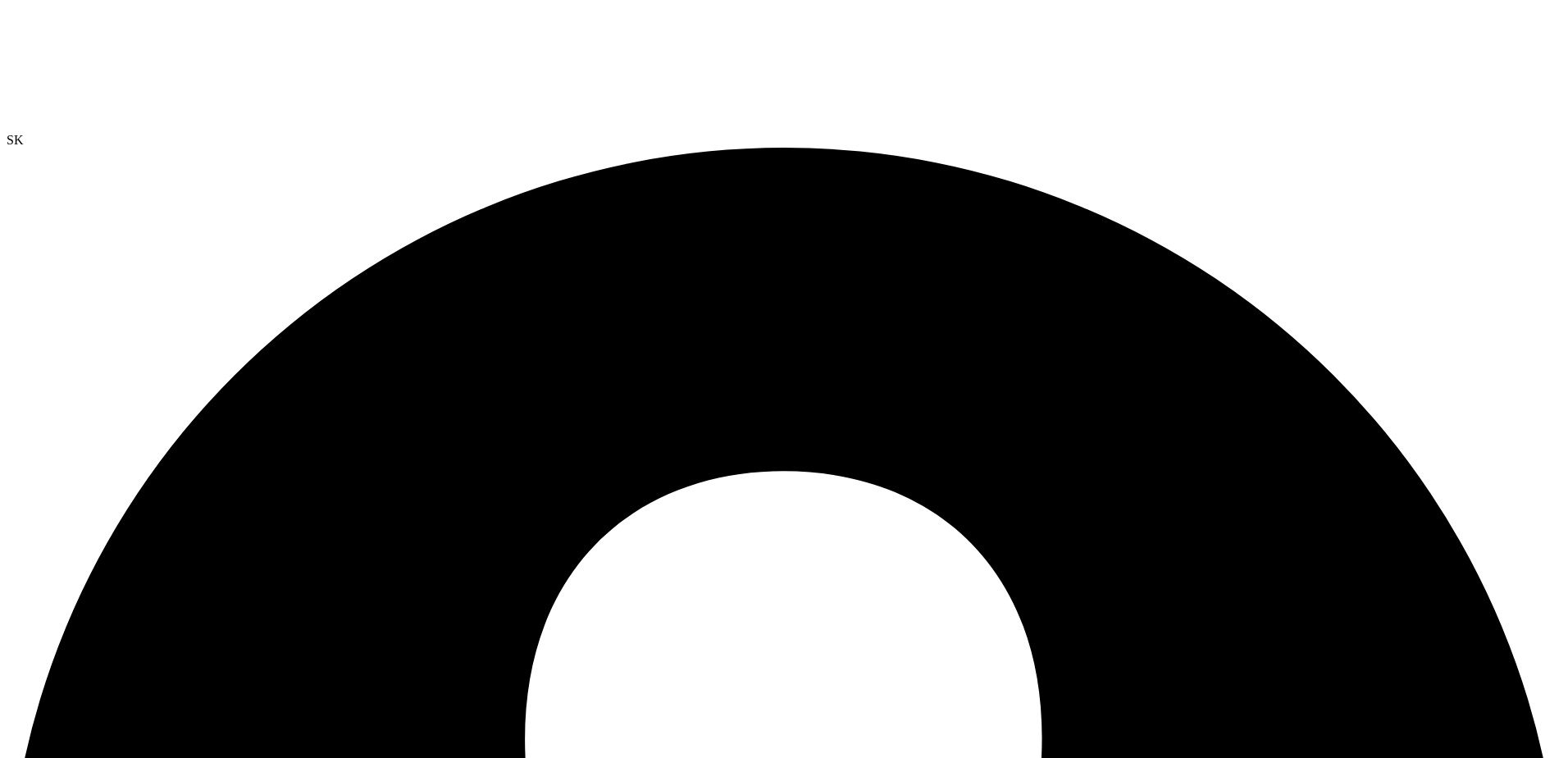
radio input "true"
radio input "false"
drag, startPoint x: 625, startPoint y: 360, endPoint x: 609, endPoint y: 357, distance: 16.3
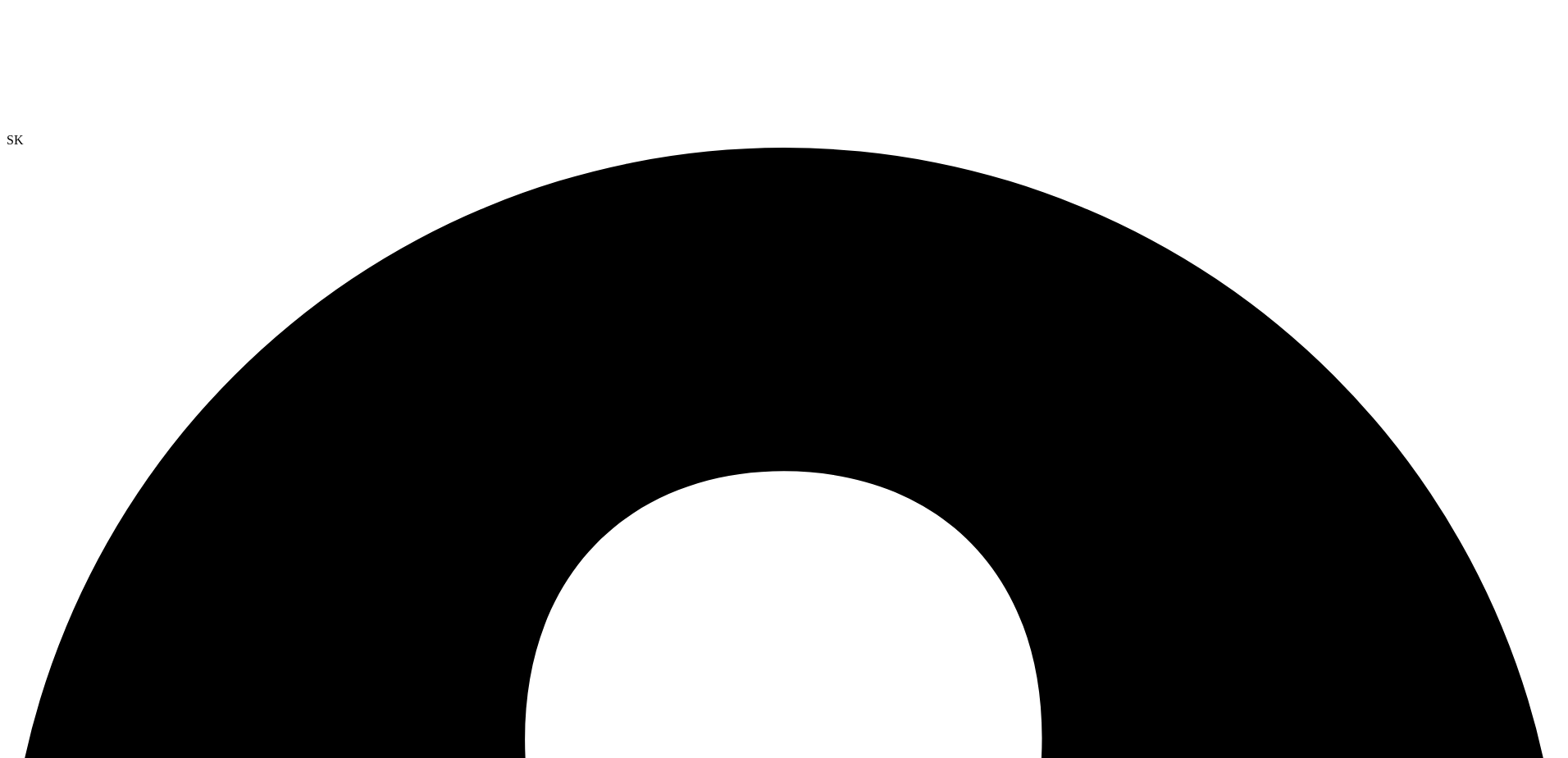
radio input "true"
radio input "false"
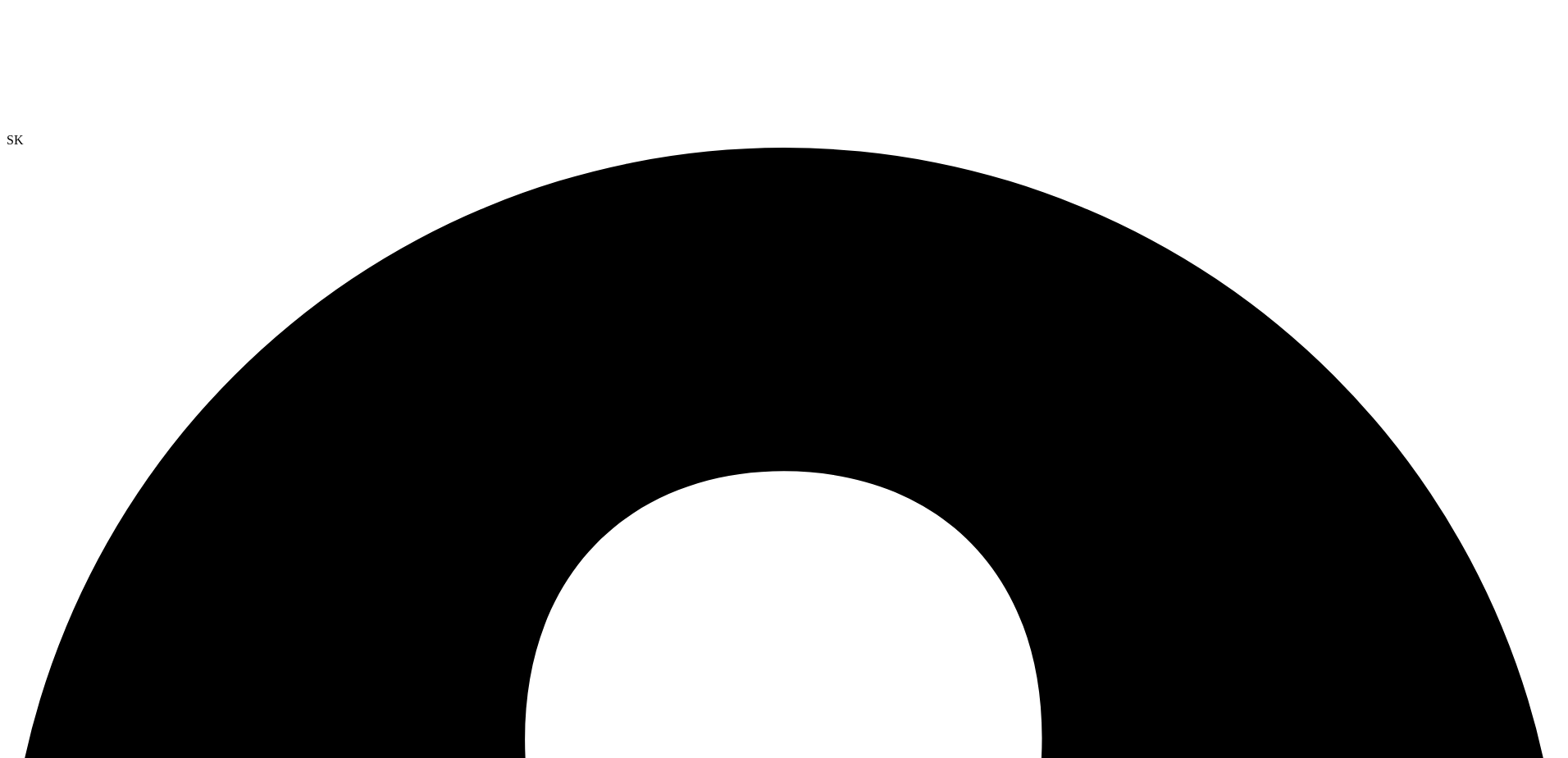
radio input "true"
radio input "false"
radio input "true"
radio input "false"
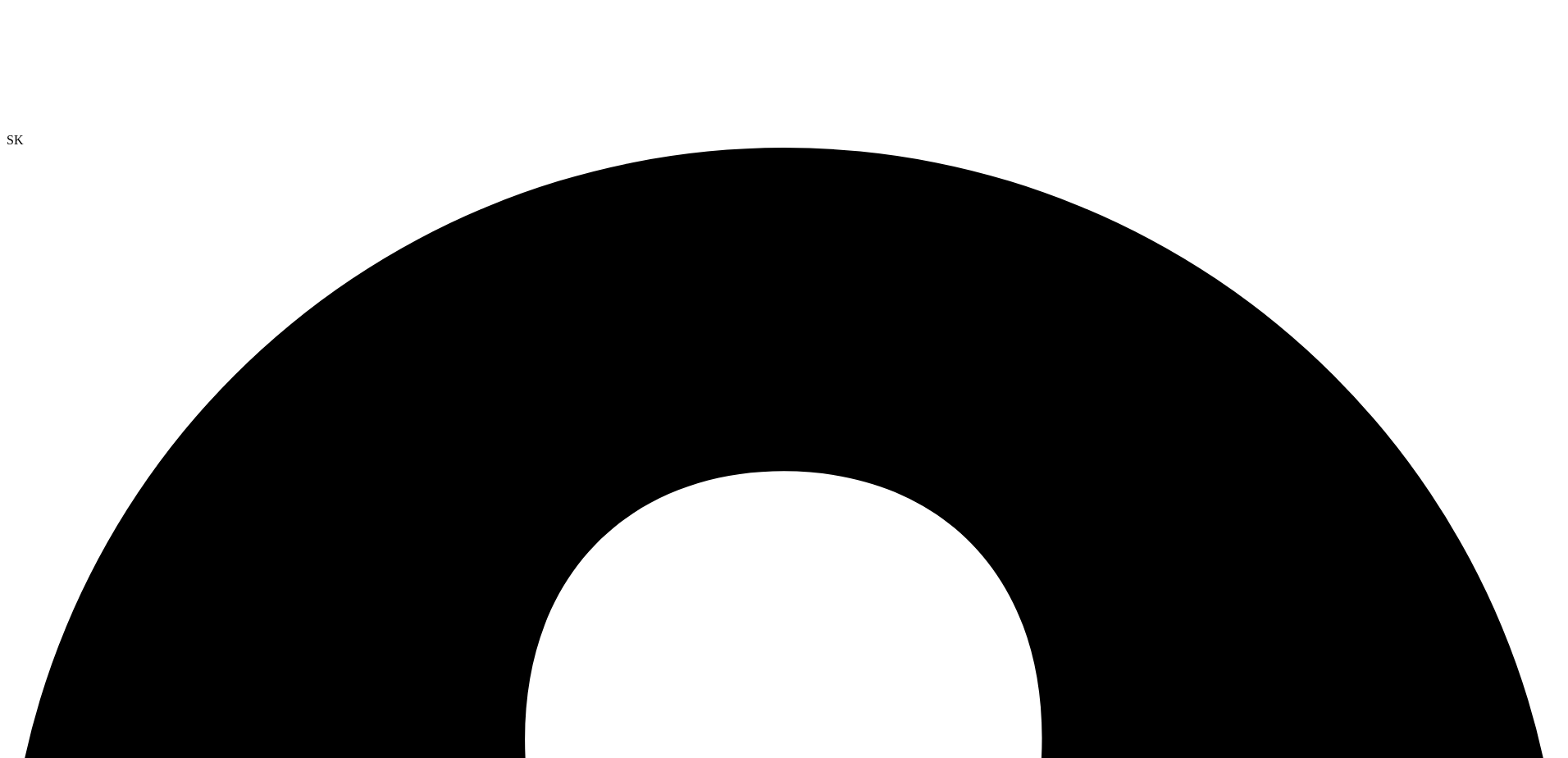
radio input "true"
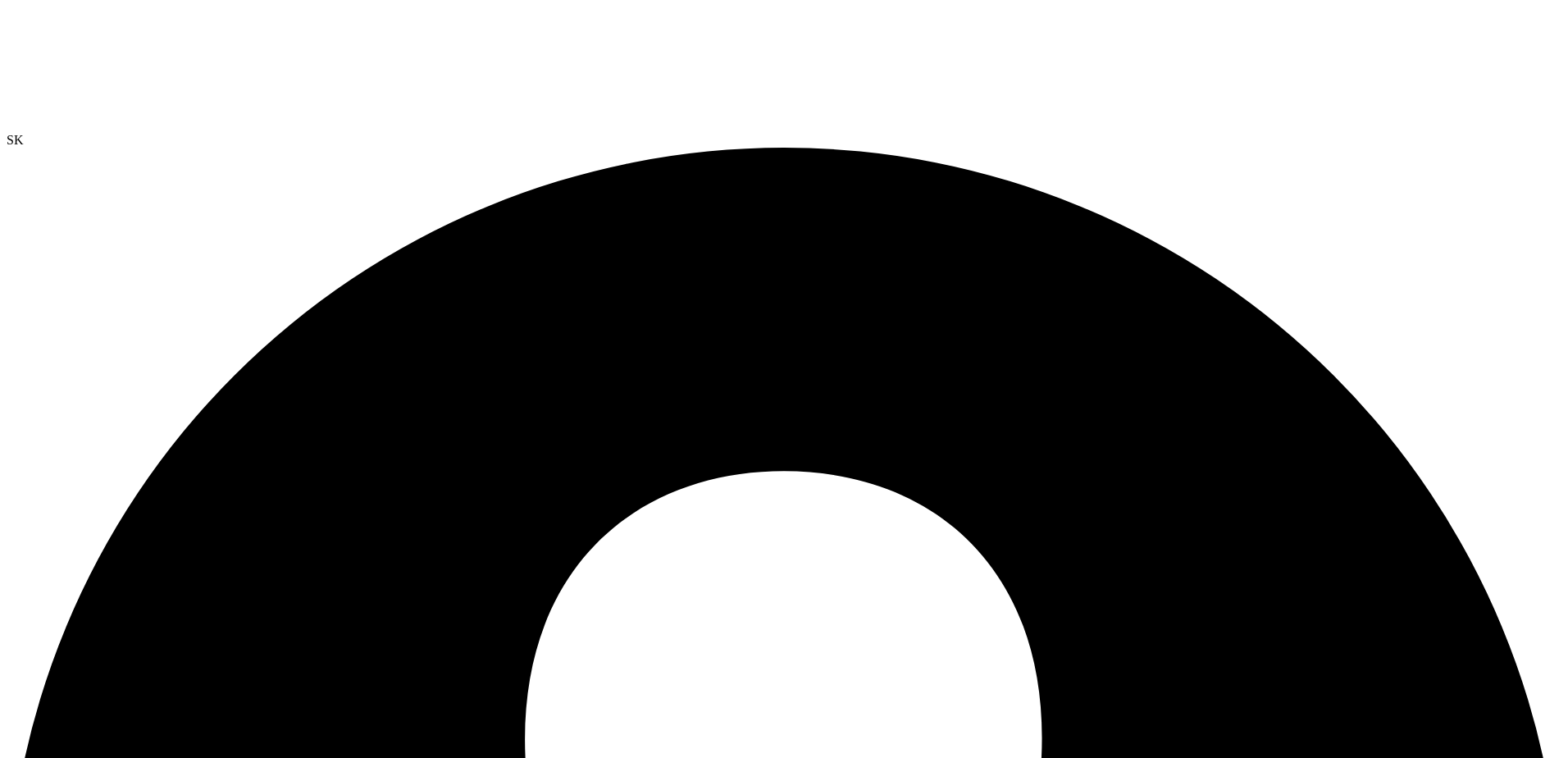
radio input "true"
radio input "false"
radio input "true"
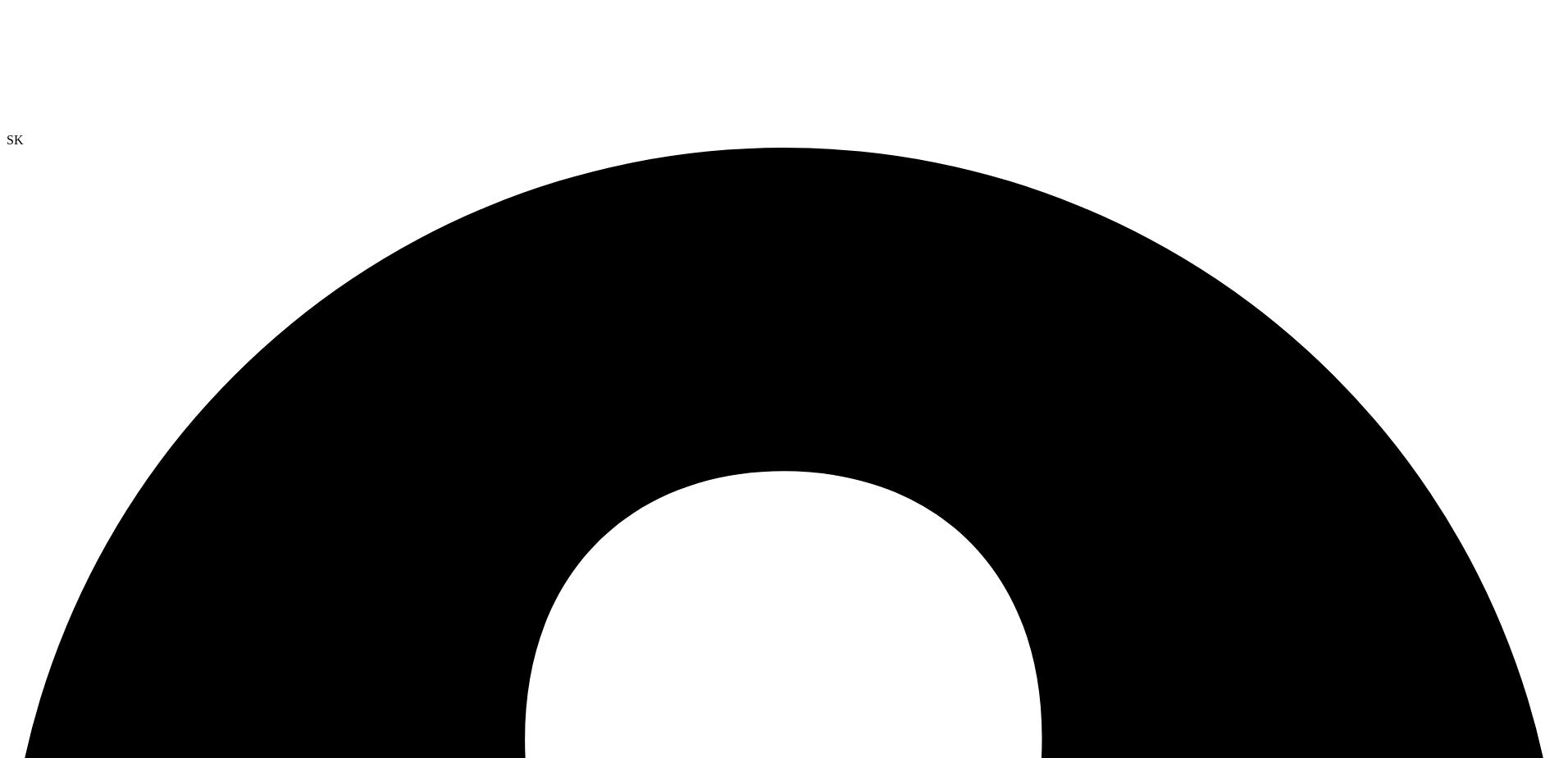
radio input "false"
drag, startPoint x: 587, startPoint y: 352, endPoint x: 761, endPoint y: 416, distance: 185.4
radio input "true"
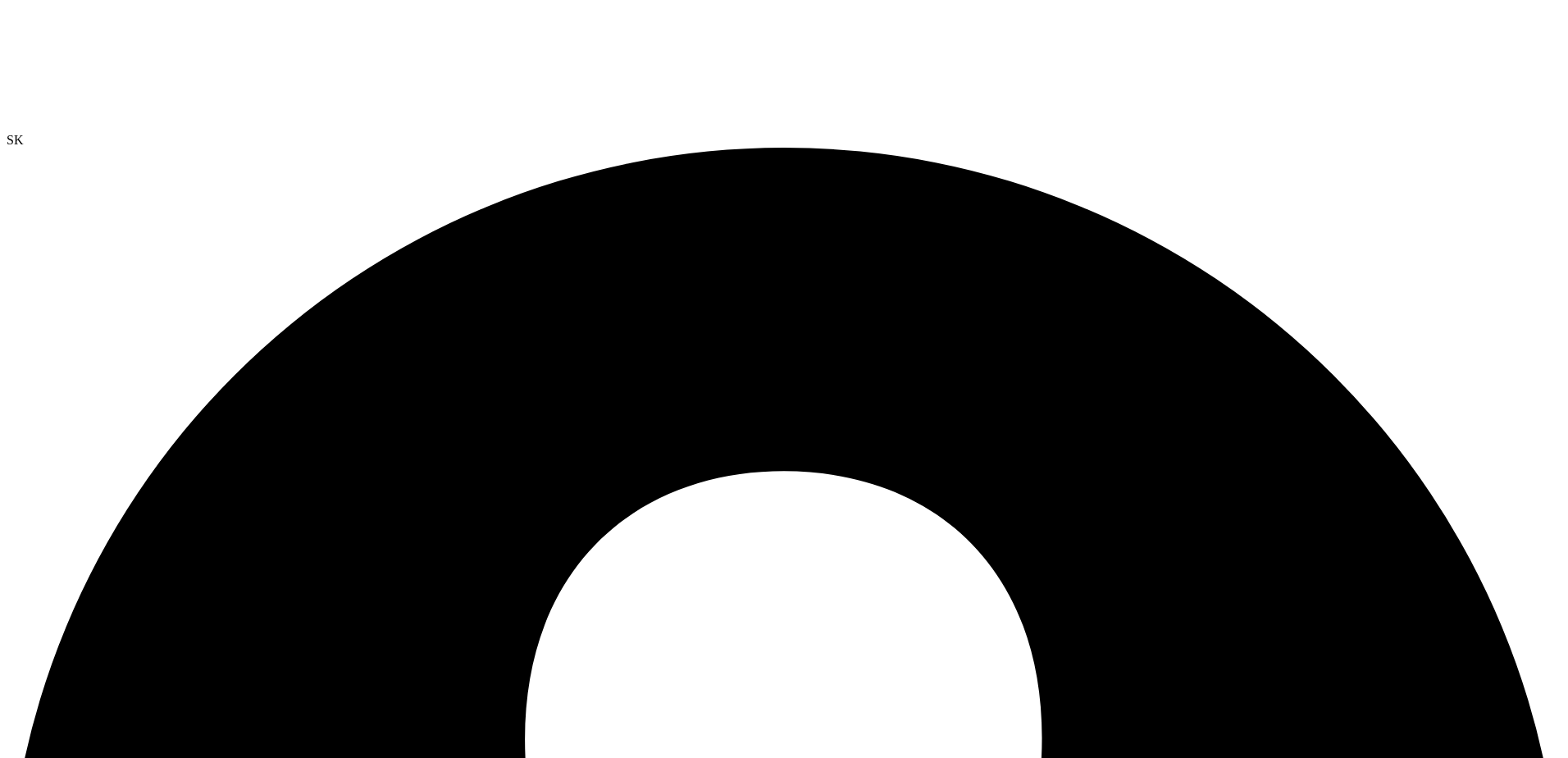
radio input "false"
radio input "true"
radio input "false"
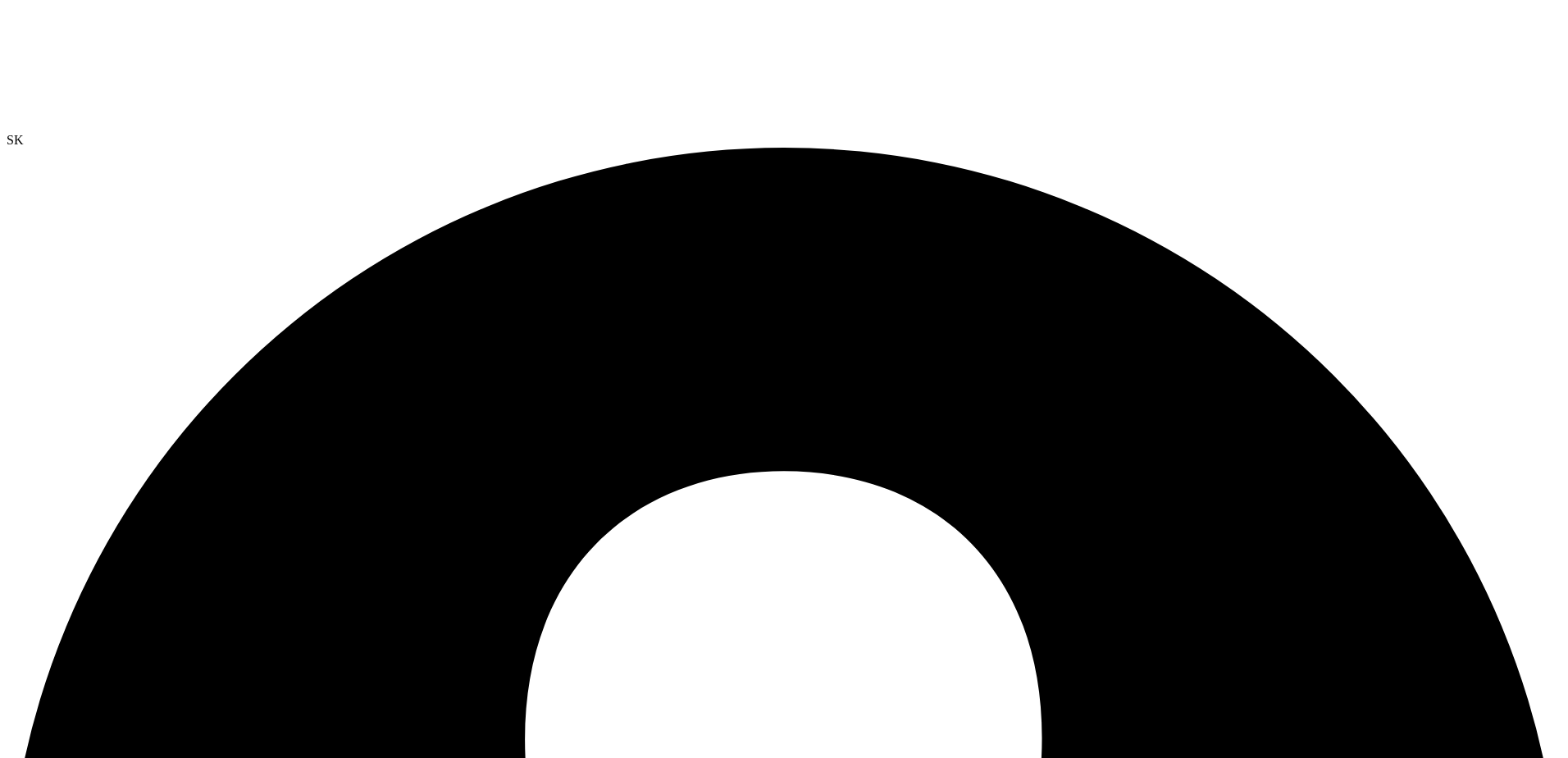
radio input "true"
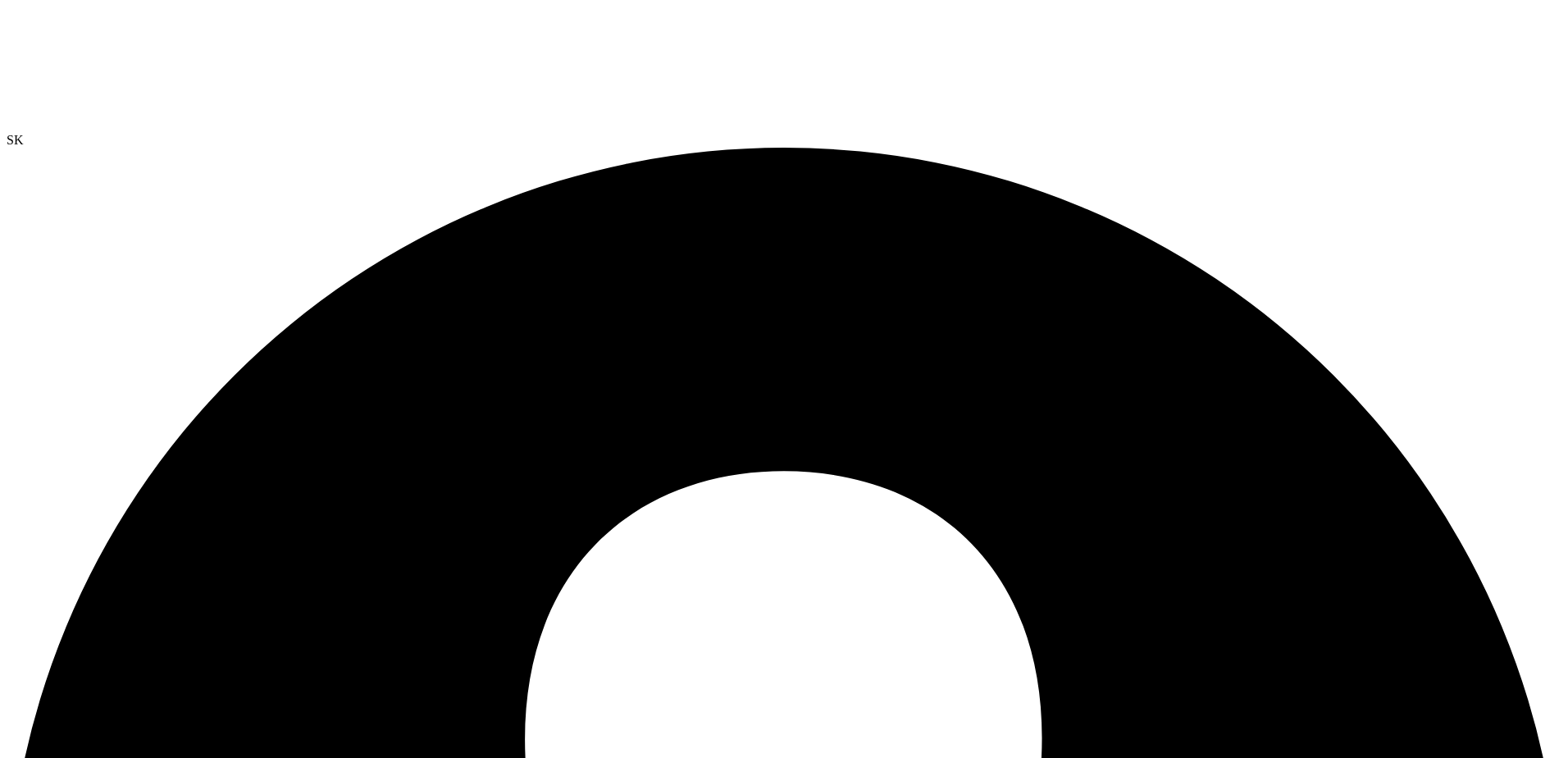
radio input "false"
radio input "true"
radio input "false"
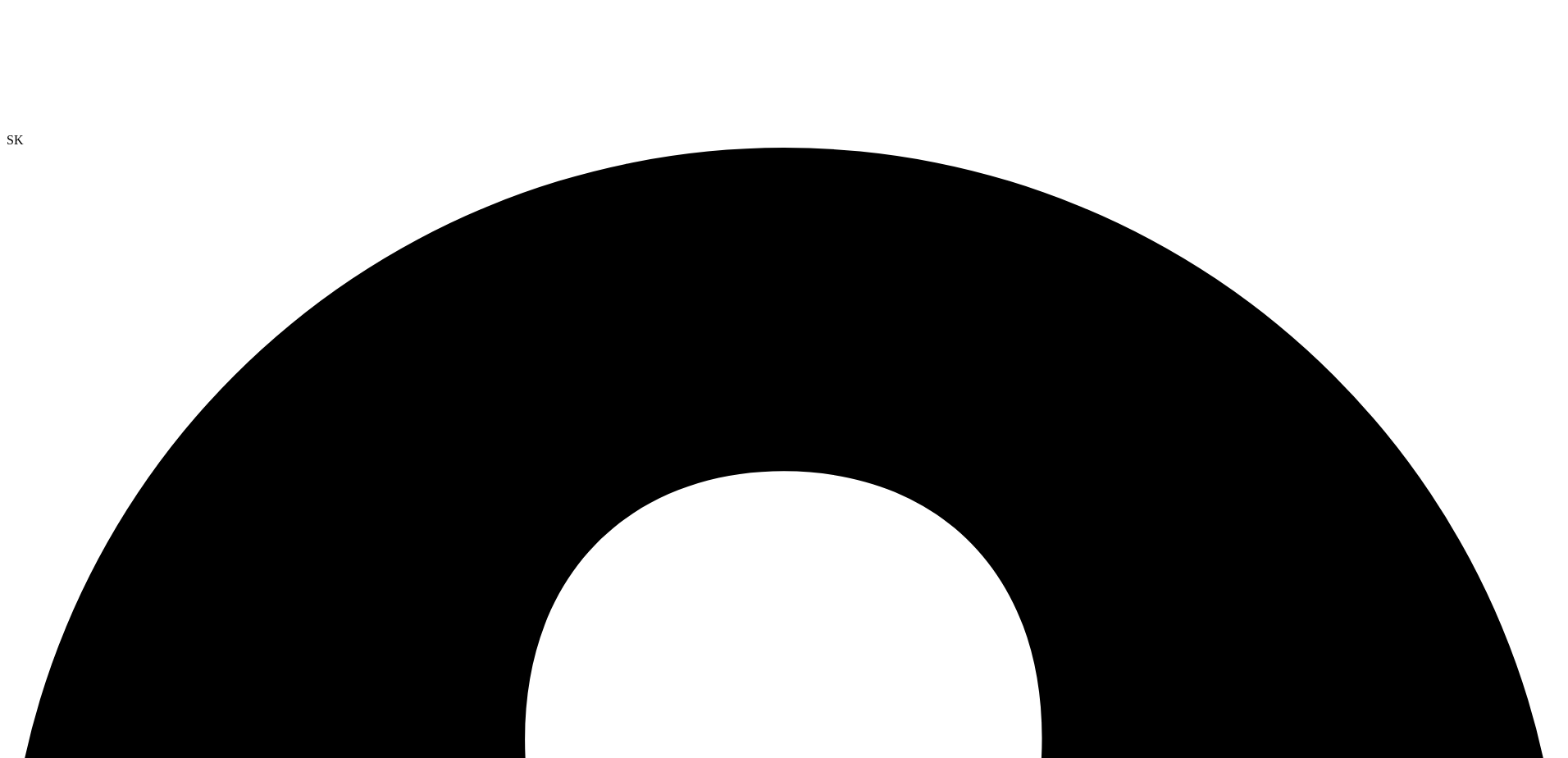
radio input "true"
radio input "false"
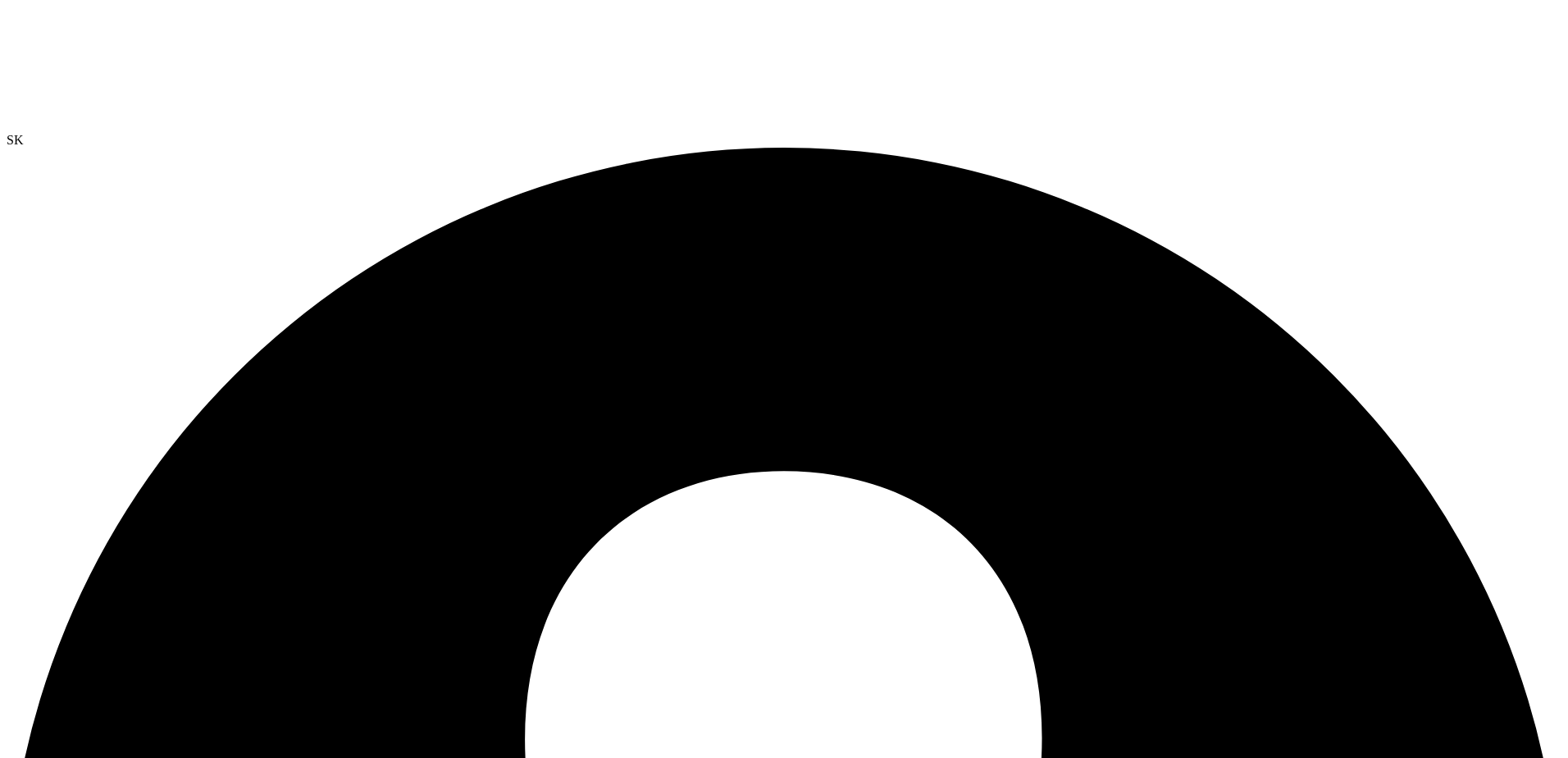
radio input "true"
radio input "false"
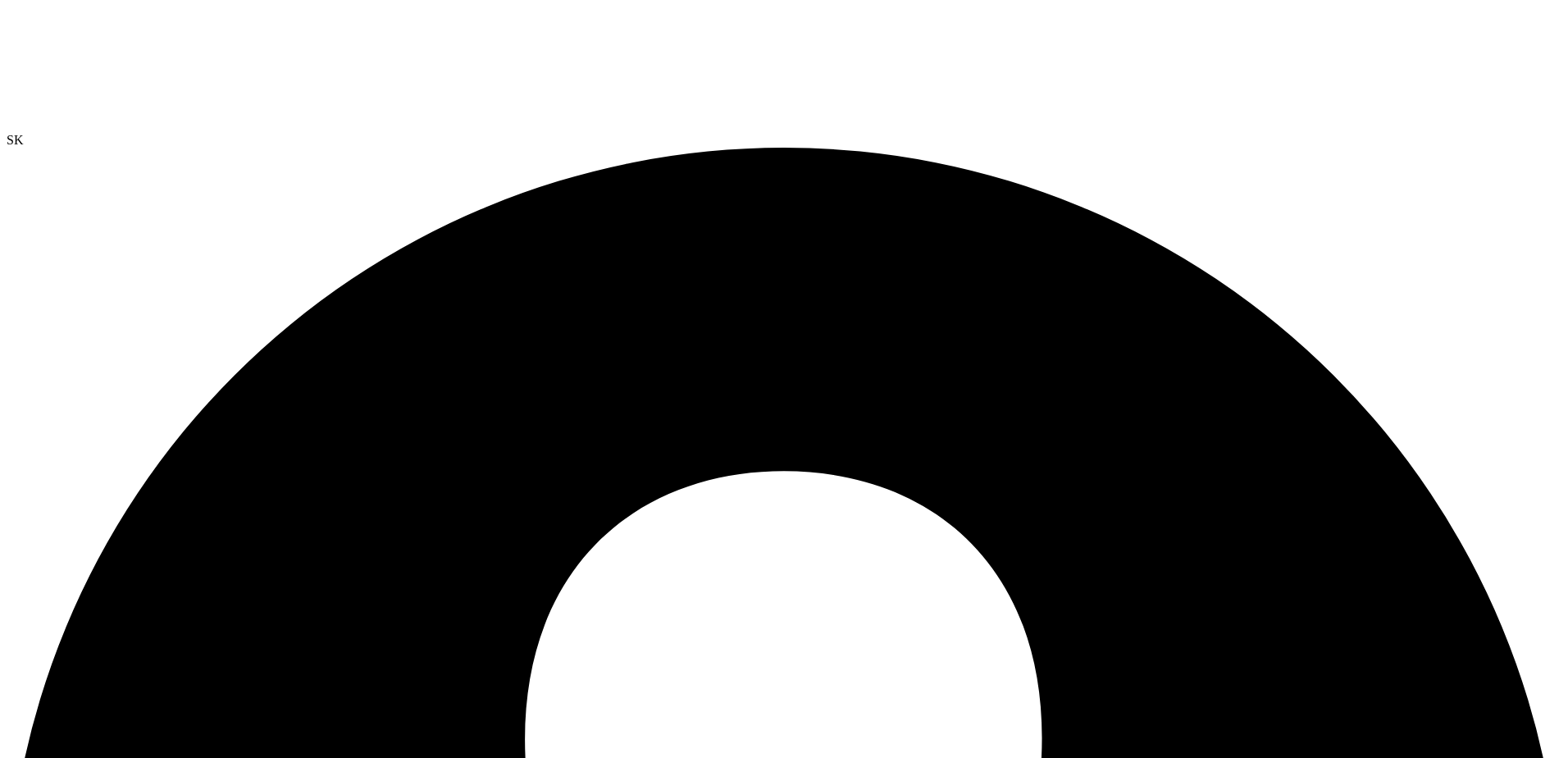
radio input "true"
radio input "false"
radio input "true"
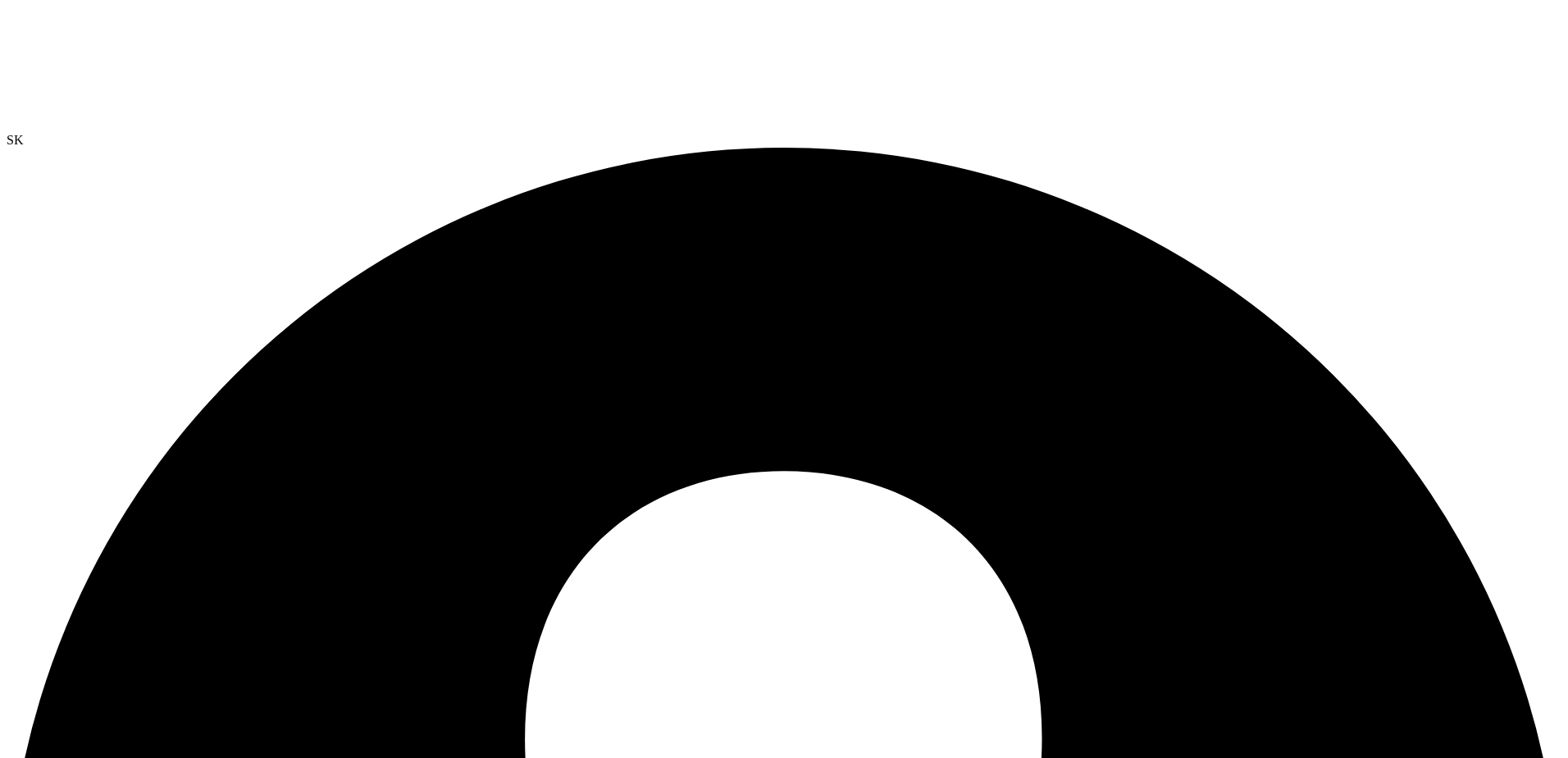
radio input "false"
drag, startPoint x: 322, startPoint y: 639, endPoint x: 608, endPoint y: 681, distance: 289.1
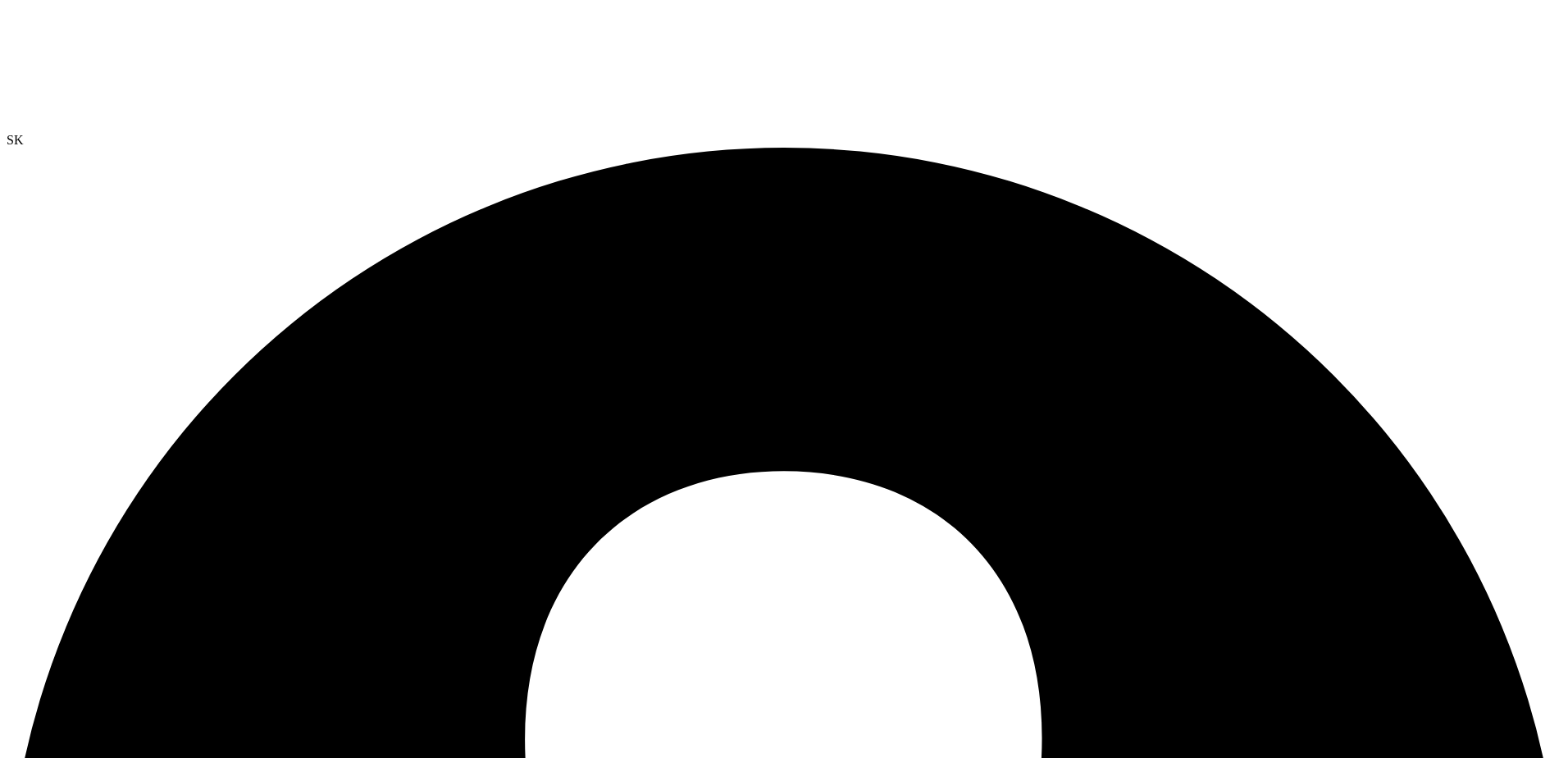
radio input "true"
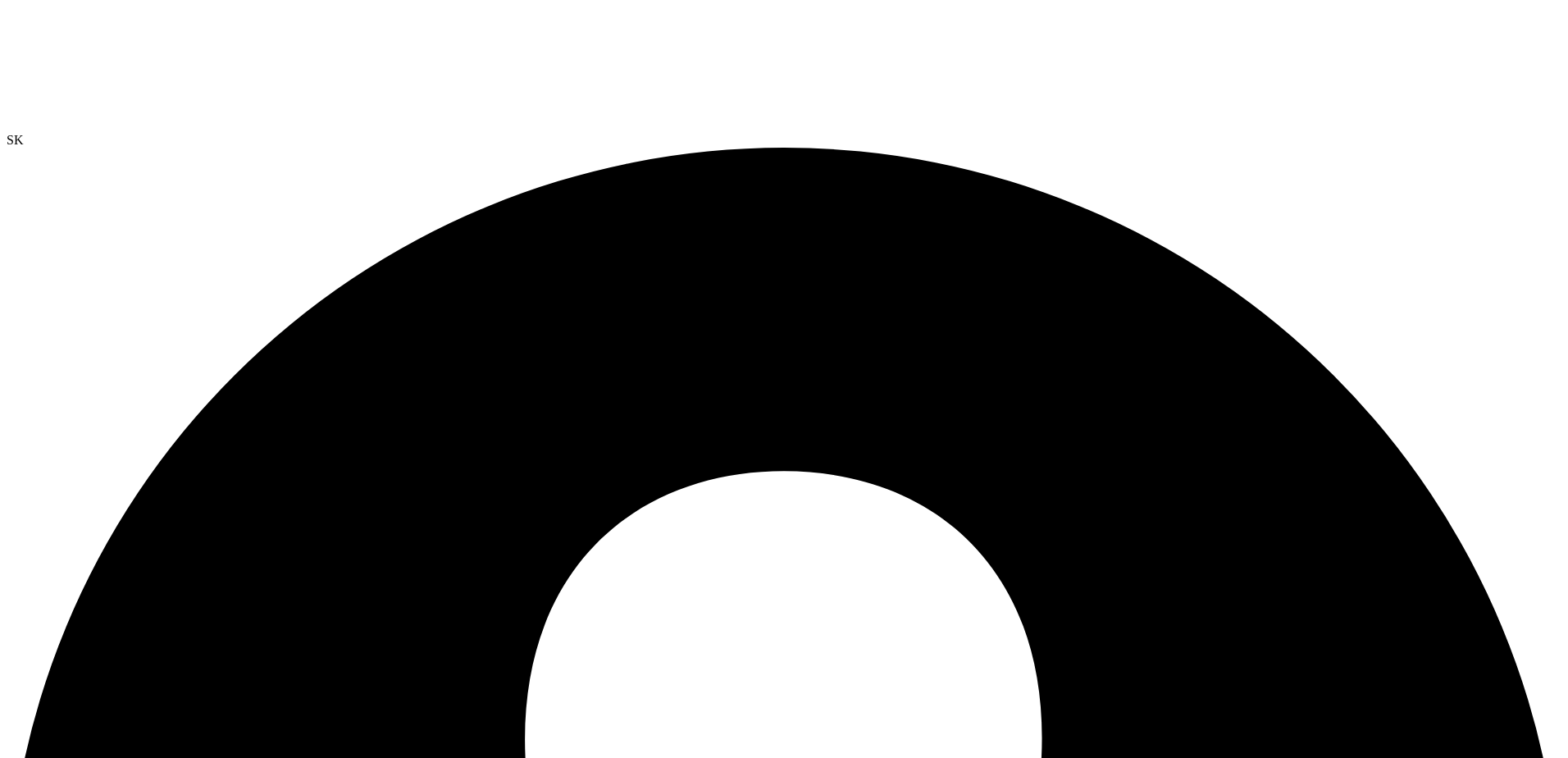
radio input "true"
radio input "false"
